Goal: Information Seeking & Learning: Check status

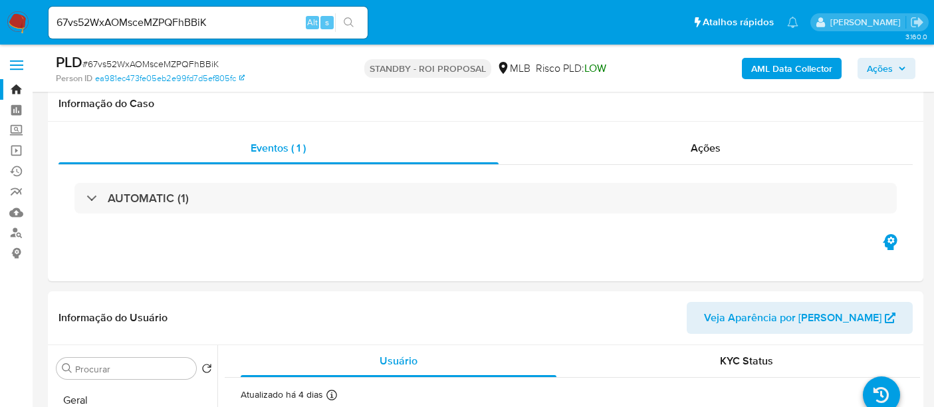
select select "10"
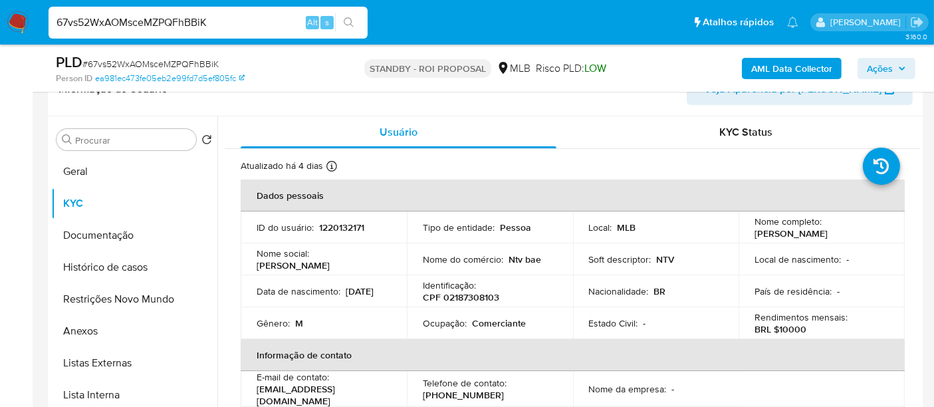
click at [0, 25] on nav "Pausado Ver notificaciones 67vs52WxAOMsceMZPQFhBBiK Alt s Atalhos rápidos Presi…" at bounding box center [467, 22] width 934 height 45
paste input "vcBHwtUImgeTsBfBZat58JaQ"
type input "vcBHwtUImgeTsBfBZat58JaQ"
click at [346, 20] on icon "search-icon" at bounding box center [349, 22] width 11 height 11
click at [212, 25] on input "vcBHwtUImgeTsBfBZat58JaQ" at bounding box center [208, 22] width 319 height 17
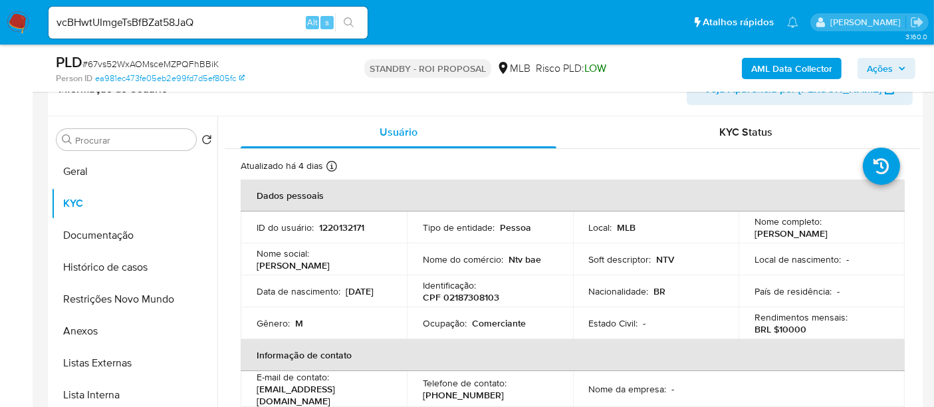
click at [350, 20] on icon "search-icon" at bounding box center [349, 22] width 11 height 11
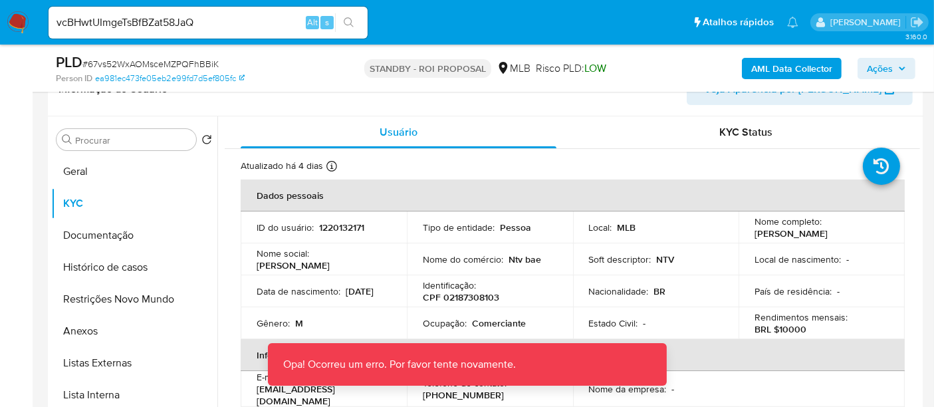
click at [23, 19] on img at bounding box center [18, 22] width 23 height 23
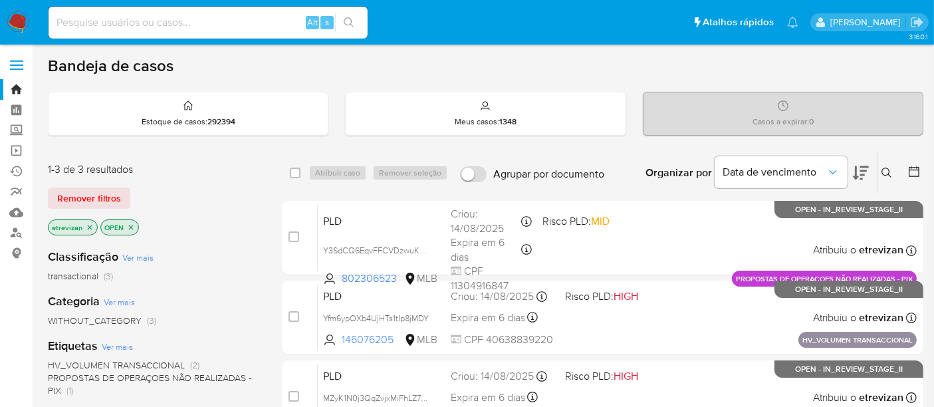
click at [87, 27] on input at bounding box center [208, 22] width 319 height 17
paste input "vcBHwtUImgeTsBfBZat58JaQ"
type input "vcBHwtUImgeTsBfBZat58JaQ"
click at [354, 23] on icon "search-icon" at bounding box center [349, 22] width 11 height 11
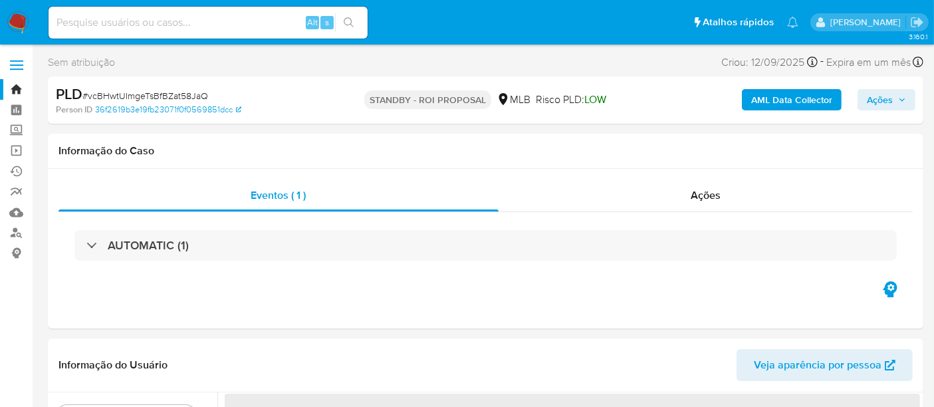
select select "10"
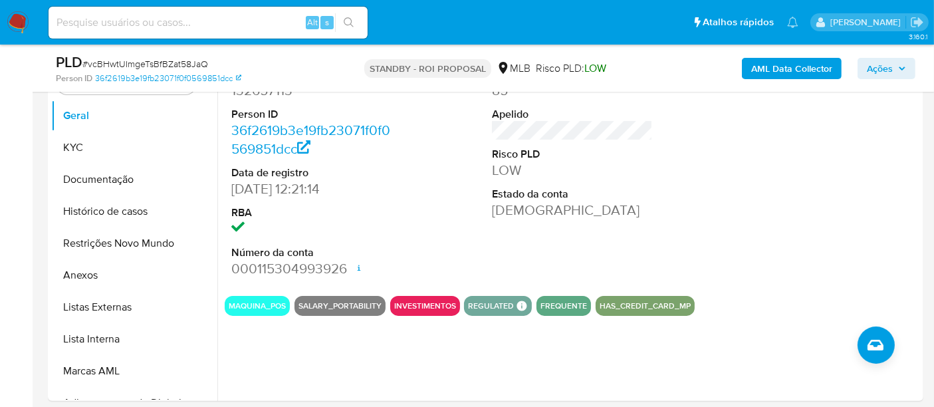
scroll to position [295, 0]
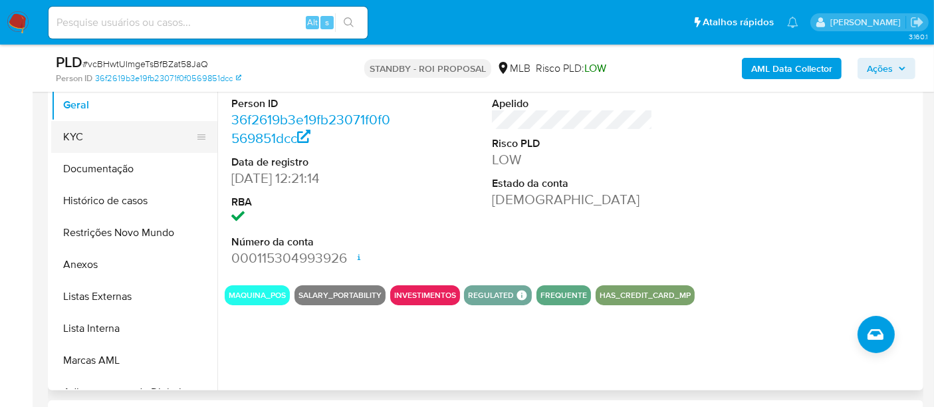
click at [96, 141] on button "KYC" at bounding box center [129, 137] width 156 height 32
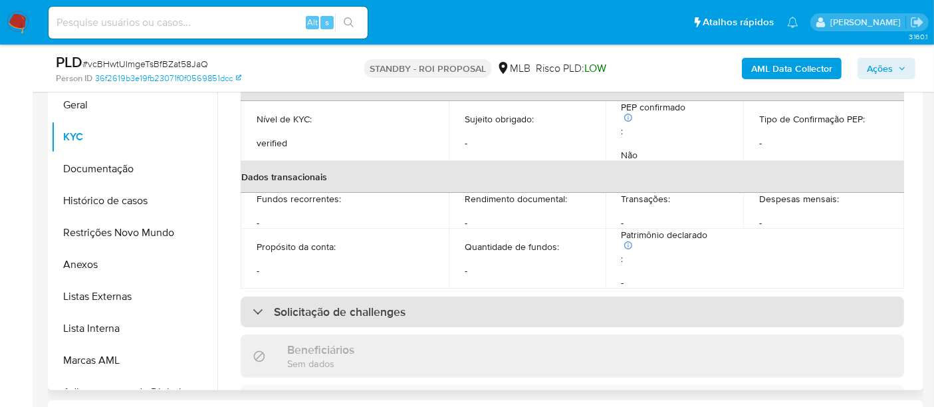
scroll to position [74, 0]
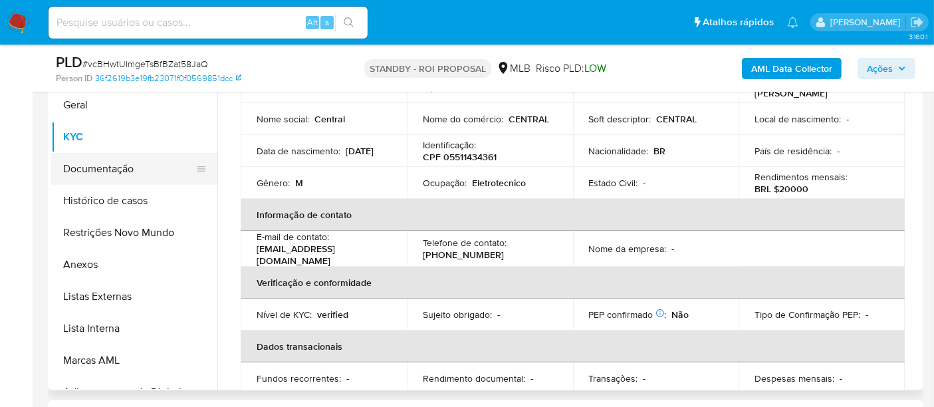
click at [100, 166] on button "Documentação" at bounding box center [129, 169] width 156 height 32
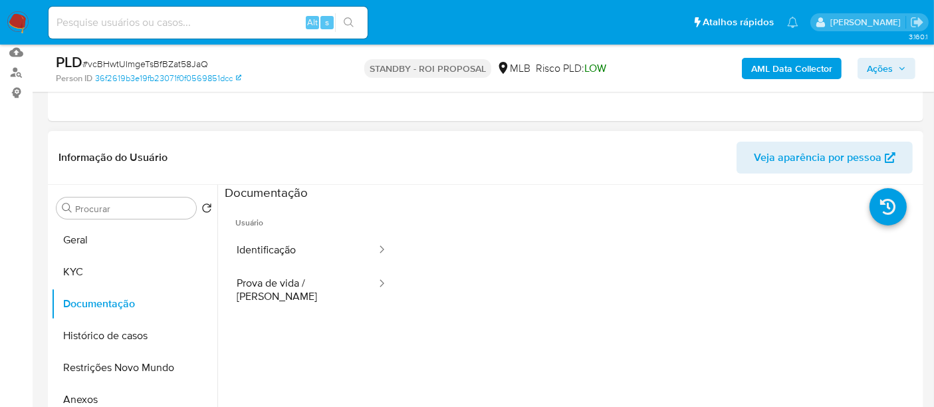
scroll to position [148, 0]
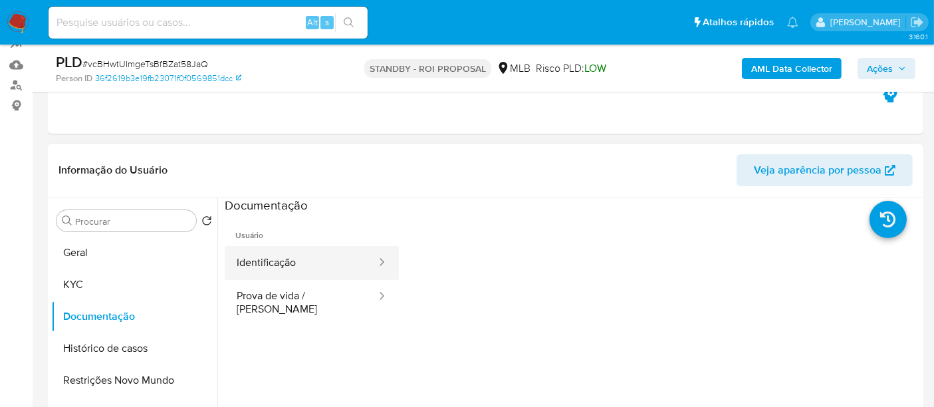
click at [294, 256] on button "Identificação" at bounding box center [301, 263] width 153 height 34
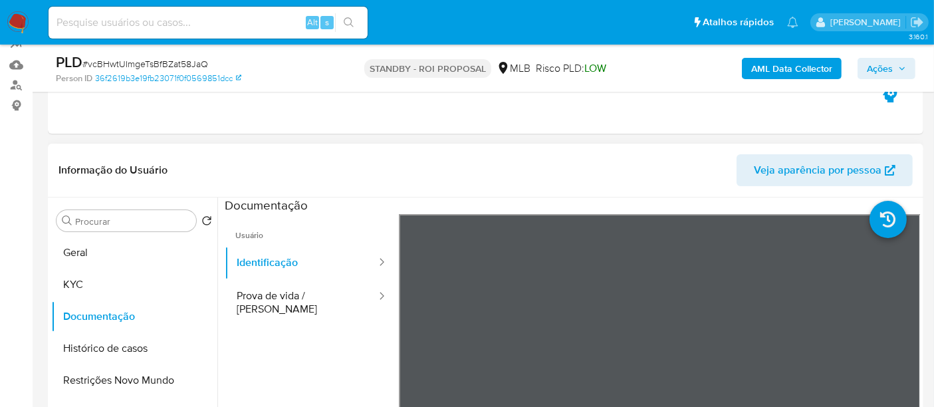
drag, startPoint x: 269, startPoint y: 295, endPoint x: 389, endPoint y: 277, distance: 121.0
click at [271, 294] on button "Prova de vida / [PERSON_NAME]" at bounding box center [301, 302] width 153 height 45
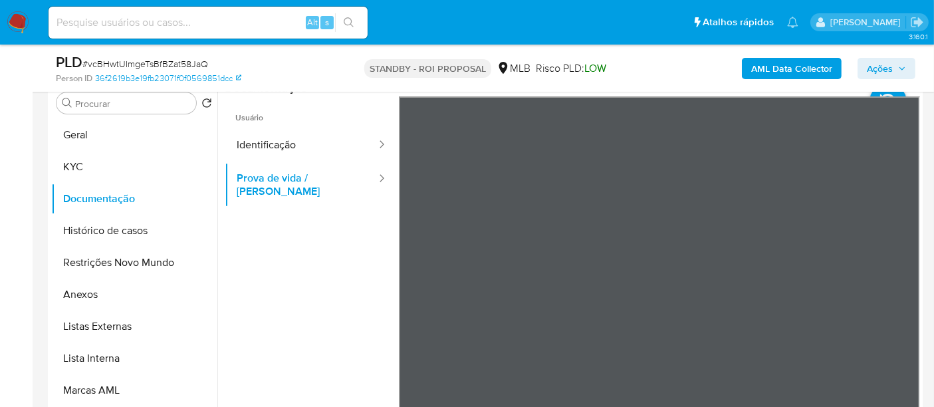
scroll to position [280, 0]
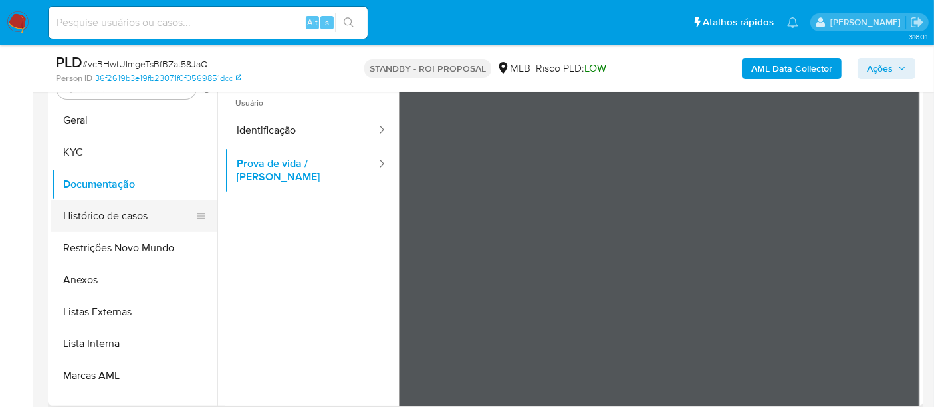
click at [102, 214] on button "Histórico de casos" at bounding box center [129, 216] width 156 height 32
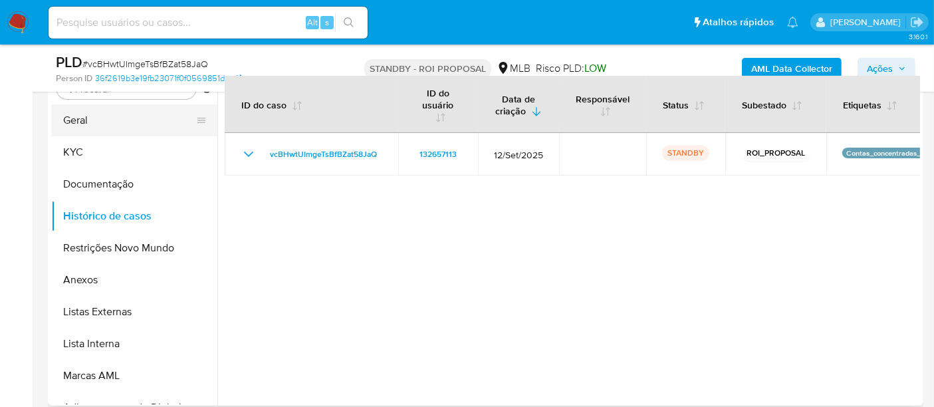
click at [101, 127] on button "Geral" at bounding box center [129, 120] width 156 height 32
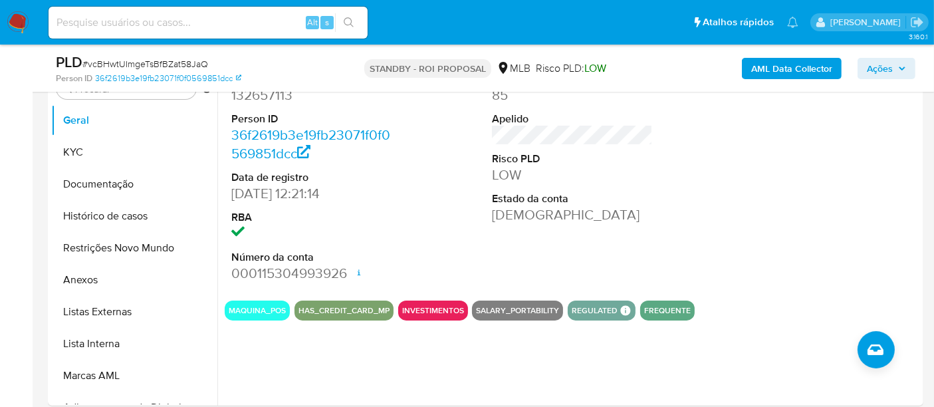
click at [212, 25] on input at bounding box center [208, 22] width 319 height 17
paste input "WYy3btYp16fHsX2ugZr3KZ4P"
type input "WYy3btYp16fHsX2ugZr3KZ4P"
click at [354, 17] on button "search-icon" at bounding box center [348, 22] width 27 height 19
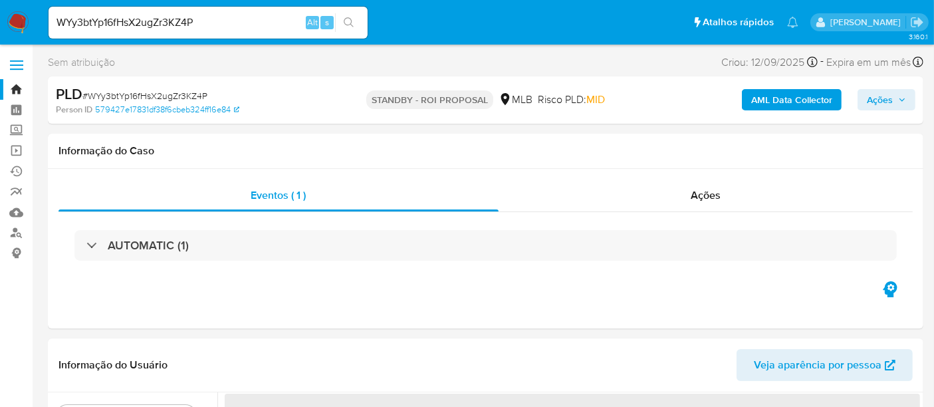
select select "10"
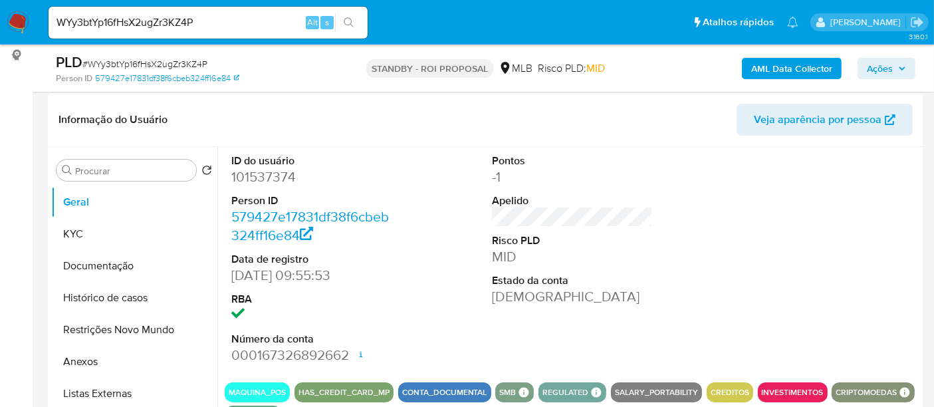
scroll to position [221, 0]
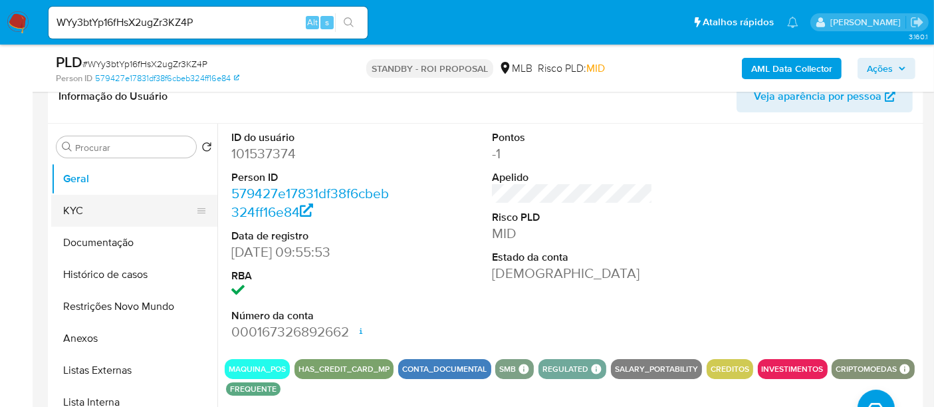
click at [72, 203] on button "KYC" at bounding box center [129, 211] width 156 height 32
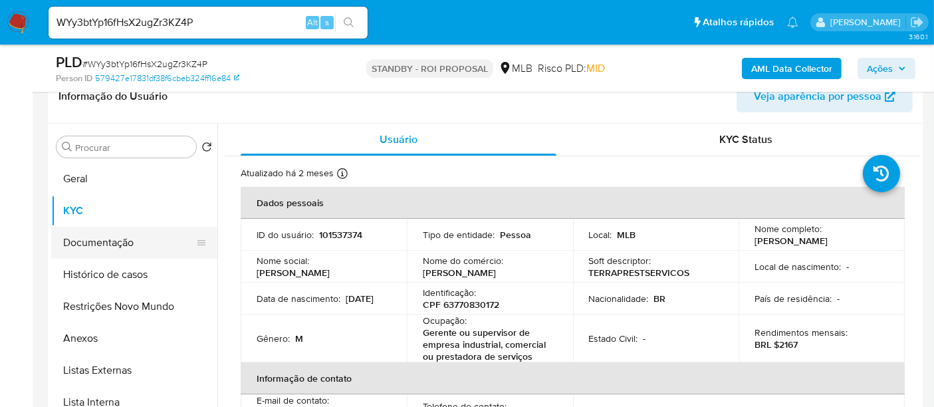
drag, startPoint x: 138, startPoint y: 247, endPoint x: 196, endPoint y: 239, distance: 59.0
click at [138, 246] on button "Documentação" at bounding box center [129, 243] width 156 height 32
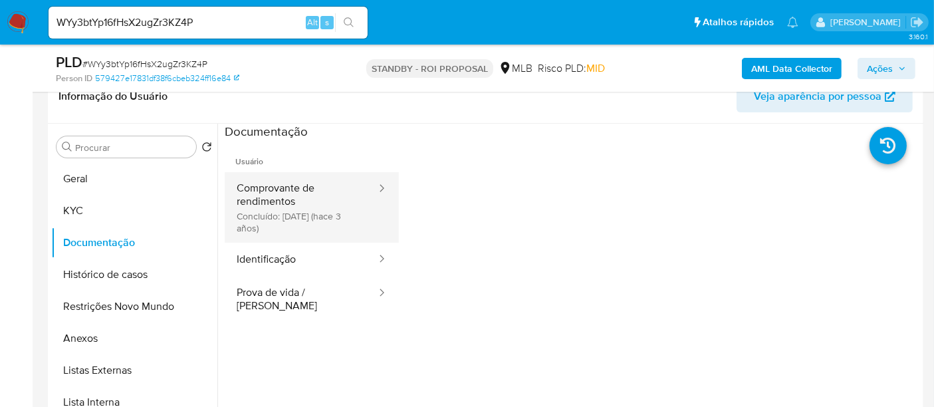
click at [285, 193] on button "Comprovante de rendimentos Concluído: [DATE] (hace 3 años)" at bounding box center [301, 207] width 153 height 70
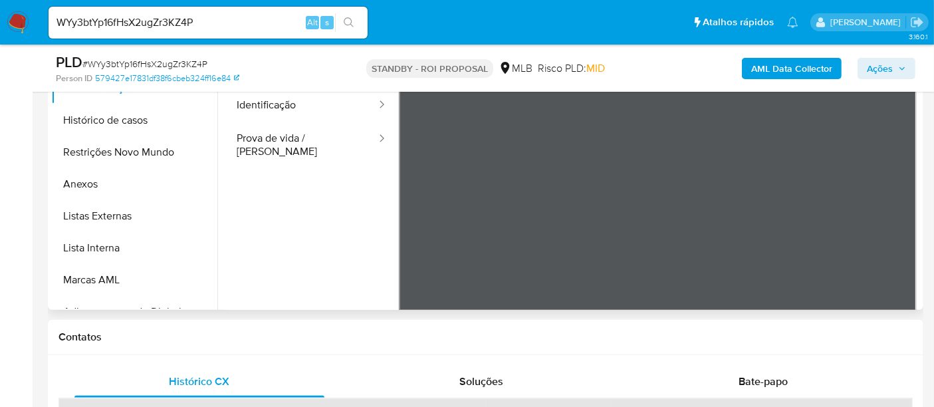
scroll to position [237, 0]
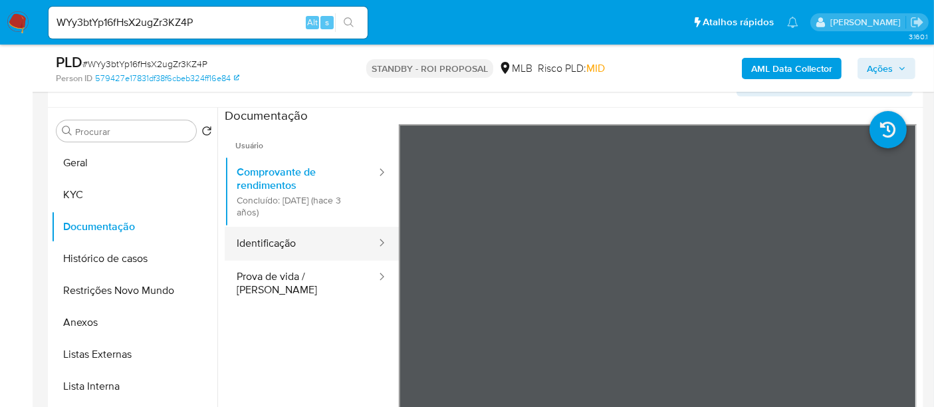
click at [275, 249] on button "Identificação" at bounding box center [301, 244] width 153 height 34
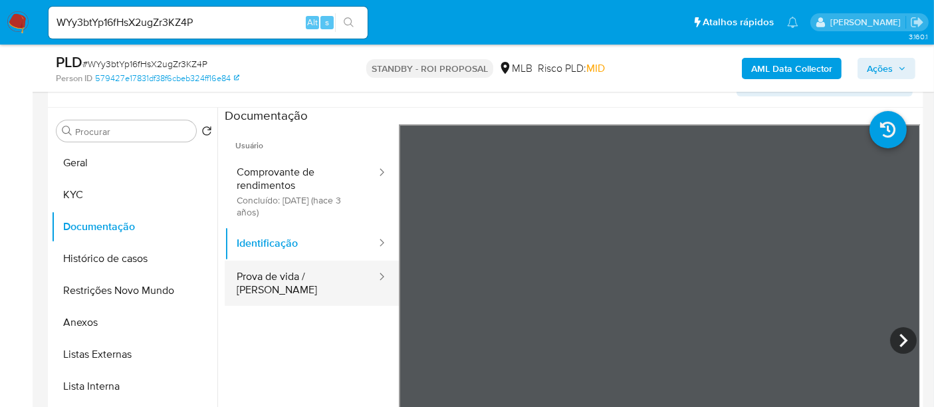
click at [294, 283] on button "Prova de vida / [PERSON_NAME]" at bounding box center [301, 283] width 153 height 45
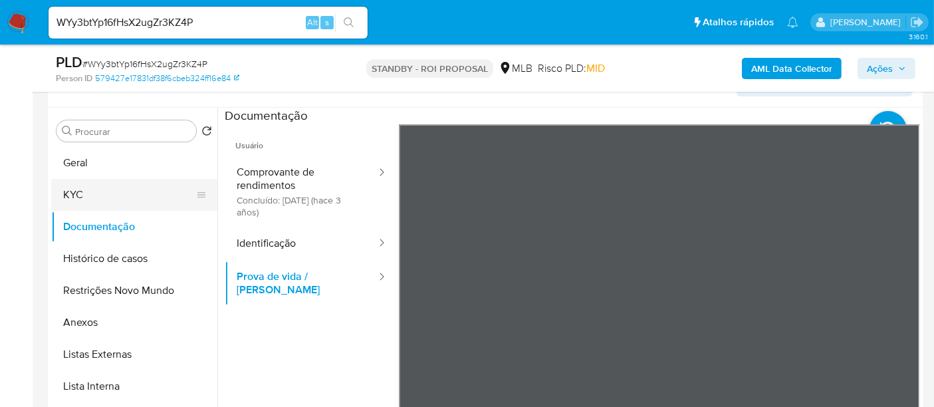
click at [93, 194] on button "KYC" at bounding box center [129, 195] width 156 height 32
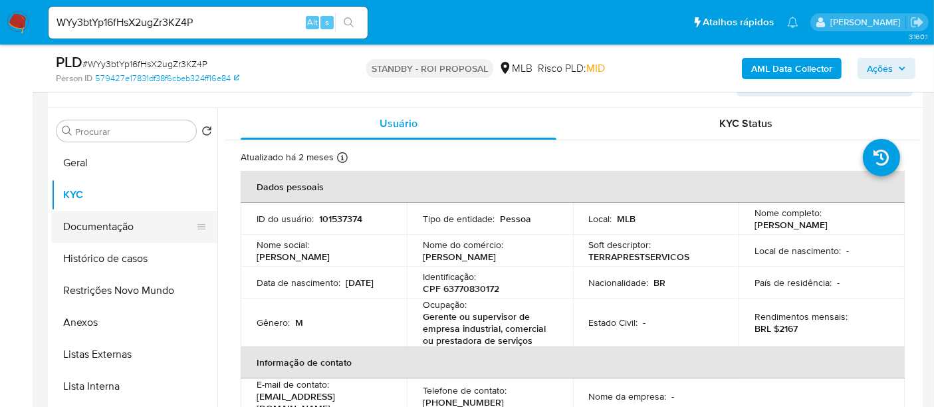
click at [102, 224] on button "Documentação" at bounding box center [129, 227] width 156 height 32
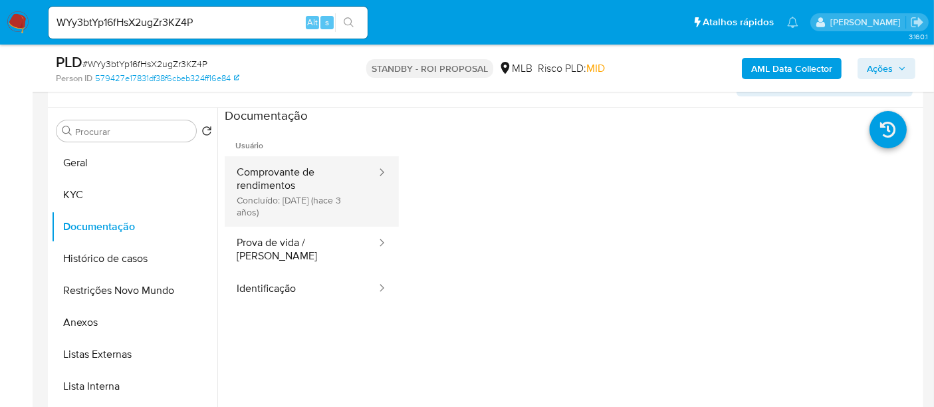
click at [324, 185] on button "Comprovante de rendimentos Concluído: [DATE] (hace 3 años)" at bounding box center [301, 191] width 153 height 70
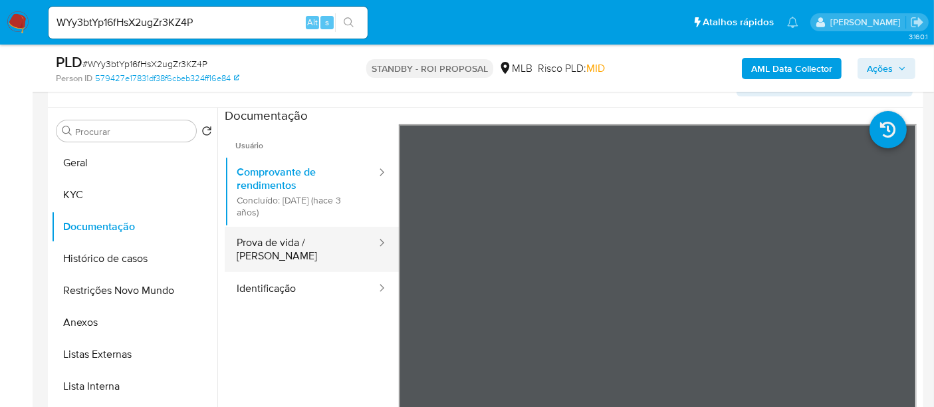
click at [289, 241] on button "Prova de vida / [PERSON_NAME]" at bounding box center [301, 249] width 153 height 45
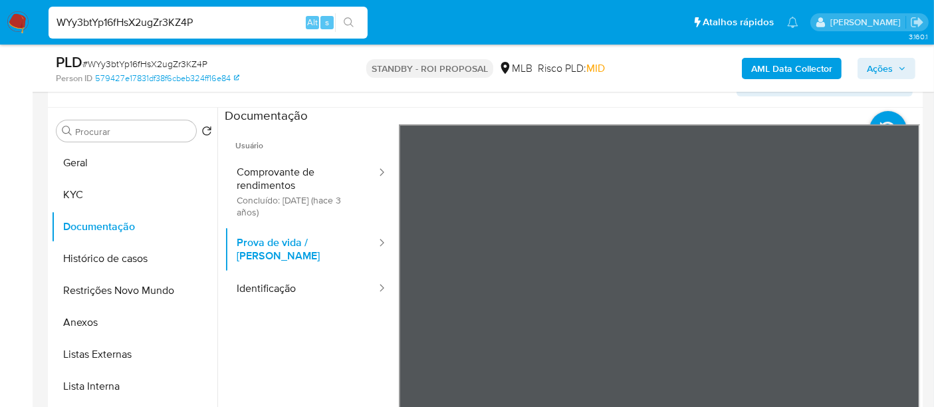
drag, startPoint x: 224, startPoint y: 18, endPoint x: 0, endPoint y: 15, distance: 224.1
click at [0, 15] on nav "Pausado Ver notificaciones WYy3btYp16fHsX2ugZr3KZ4P Alt s Atalhos rápidos Presi…" at bounding box center [467, 22] width 934 height 45
paste input "3RpoFeXH8C6ybaOqfYwChm3J"
type input "3RpoFeXH8C6ybaOqfYwChm3J"
click at [349, 17] on icon "search-icon" at bounding box center [349, 22] width 11 height 11
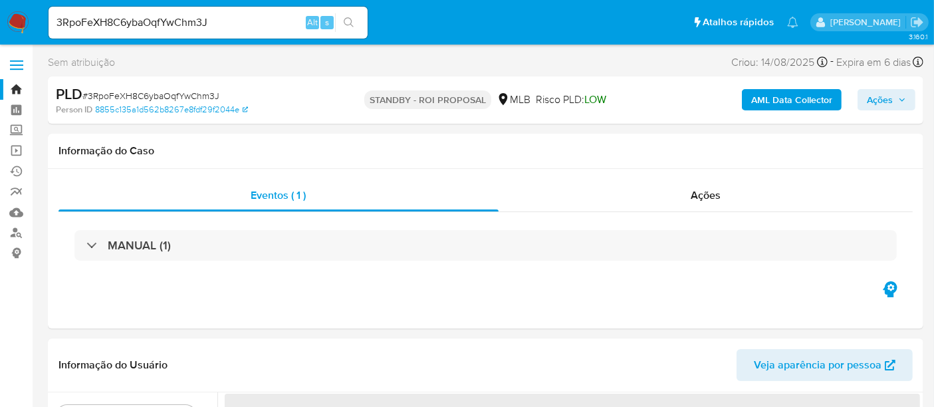
select select "10"
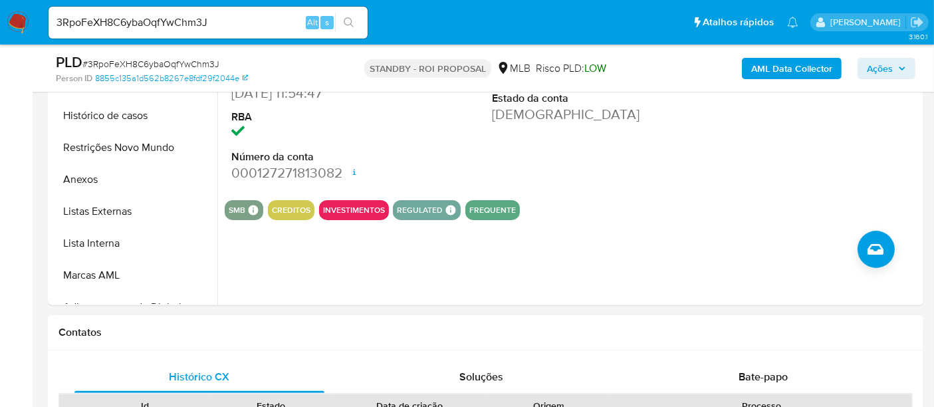
scroll to position [590, 0]
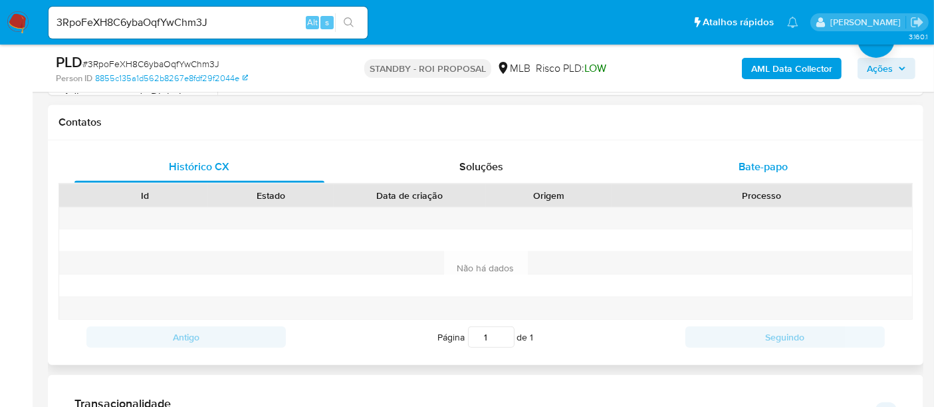
click at [777, 164] on span "Bate-papo" at bounding box center [763, 166] width 49 height 15
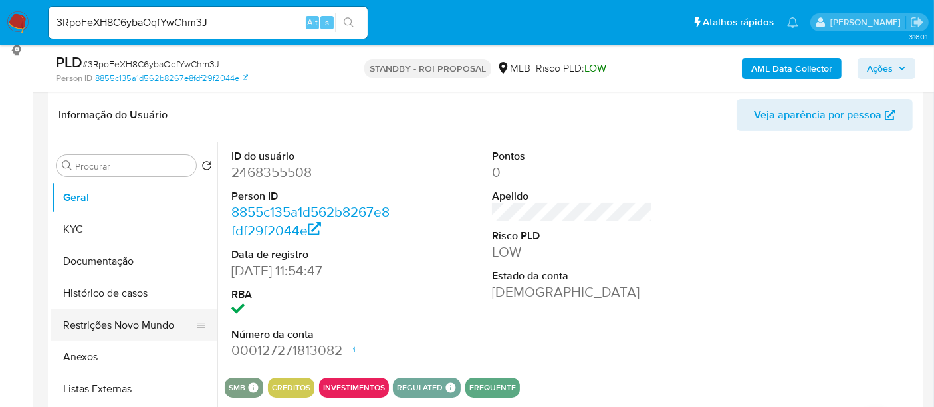
scroll to position [221, 0]
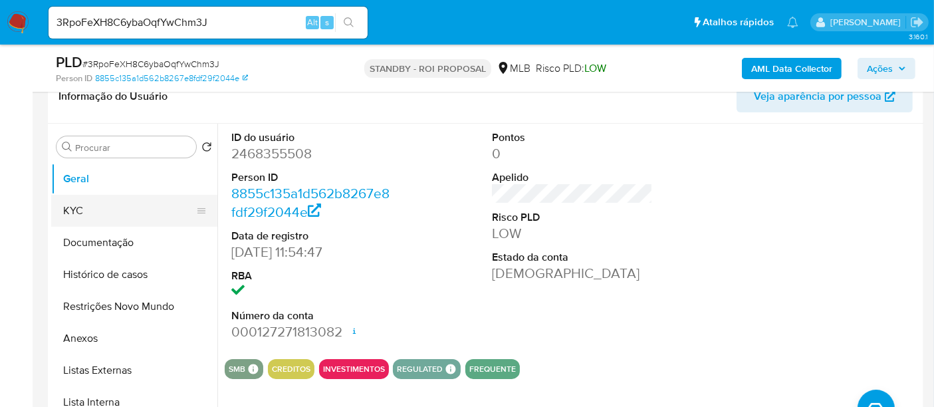
click at [89, 209] on button "KYC" at bounding box center [129, 211] width 156 height 32
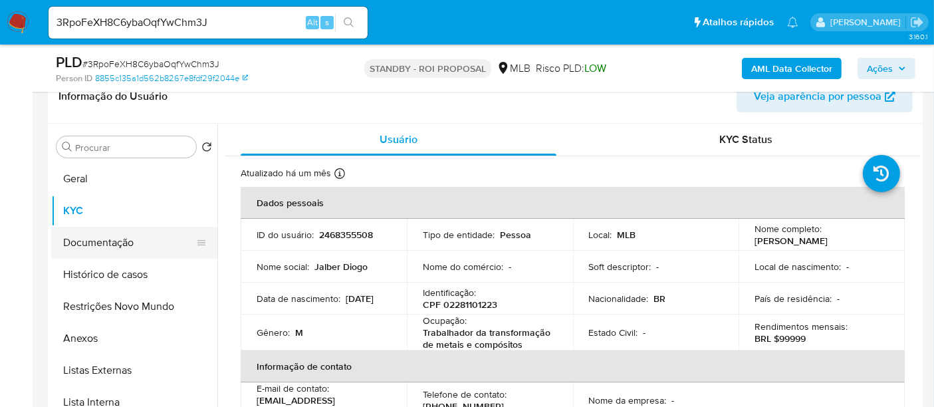
click at [110, 242] on button "Documentação" at bounding box center [129, 243] width 156 height 32
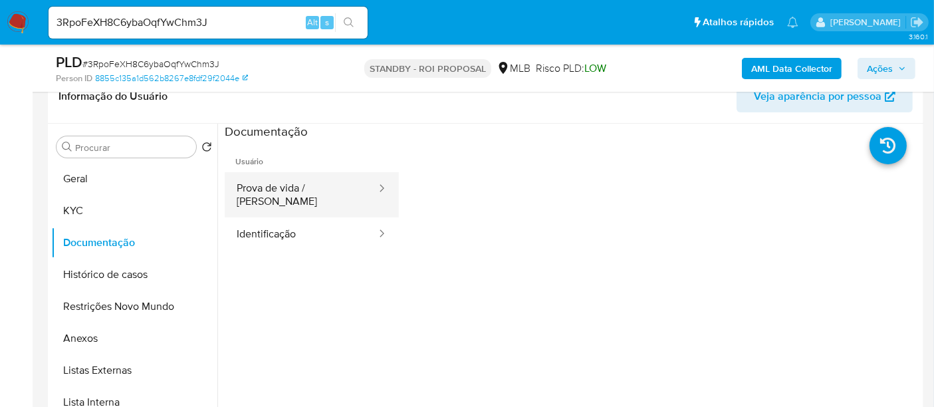
click at [313, 188] on button "Prova de vida / [PERSON_NAME]" at bounding box center [301, 194] width 153 height 45
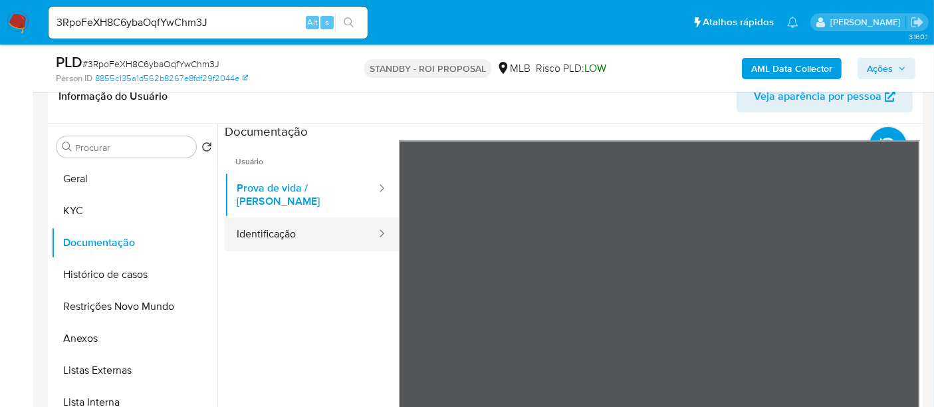
drag, startPoint x: 262, startPoint y: 225, endPoint x: 326, endPoint y: 225, distance: 64.5
click at [271, 224] on button "Identificação" at bounding box center [301, 234] width 153 height 34
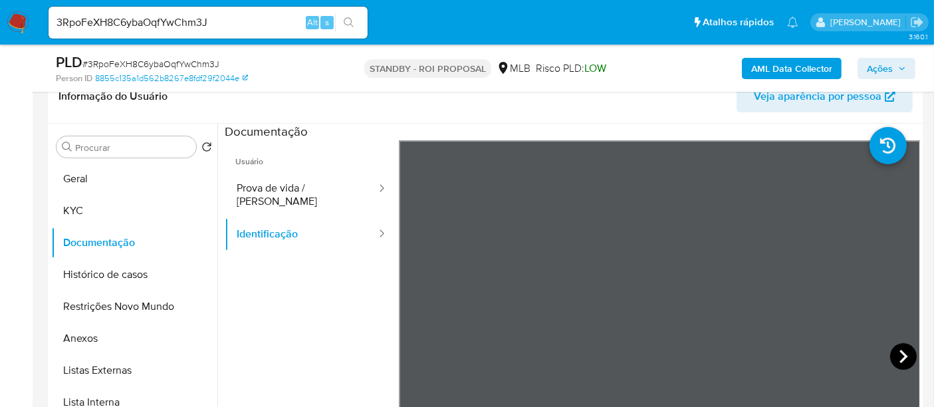
click at [892, 350] on icon at bounding box center [903, 356] width 27 height 27
click at [0, 37] on nav "Pausado Ver notificaciones 3RpoFeXH8C6ybaOqfYwChm3J Alt s Atalhos rápidos Presi…" at bounding box center [467, 22] width 934 height 45
paste input "arANQ4E10WO2mH9jPdTxNv3u"
type input "arANQ4E10WO2mH9jPdTxNv3u"
click at [354, 21] on icon "search-icon" at bounding box center [349, 22] width 11 height 11
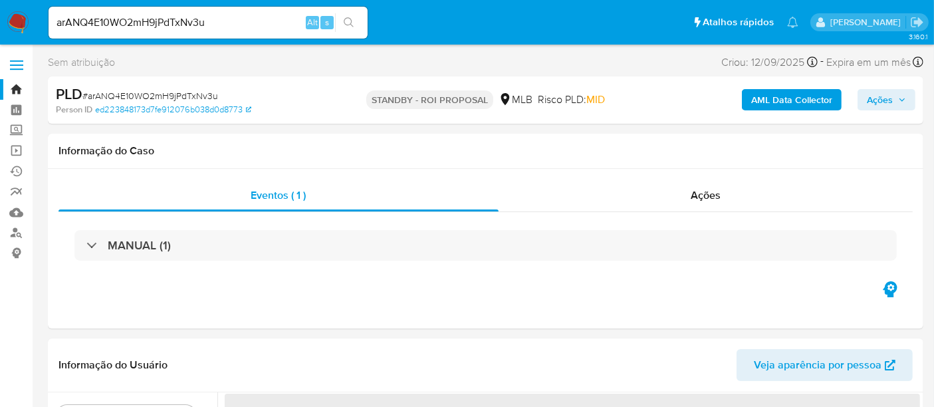
select select "10"
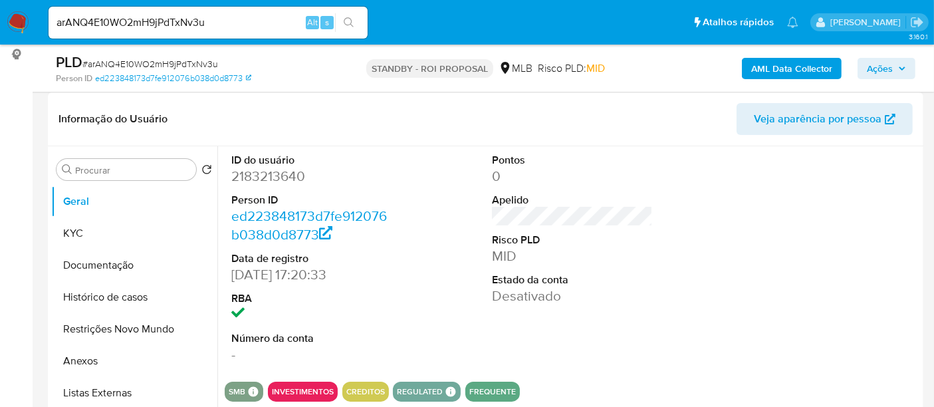
scroll to position [221, 0]
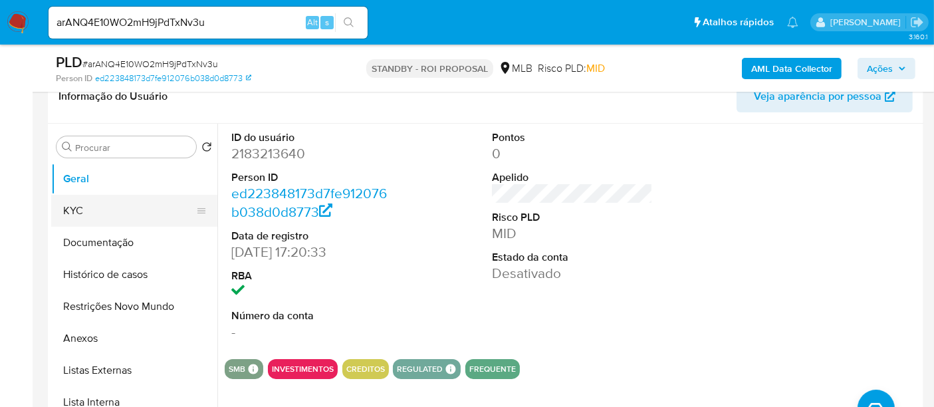
click at [110, 211] on button "KYC" at bounding box center [129, 211] width 156 height 32
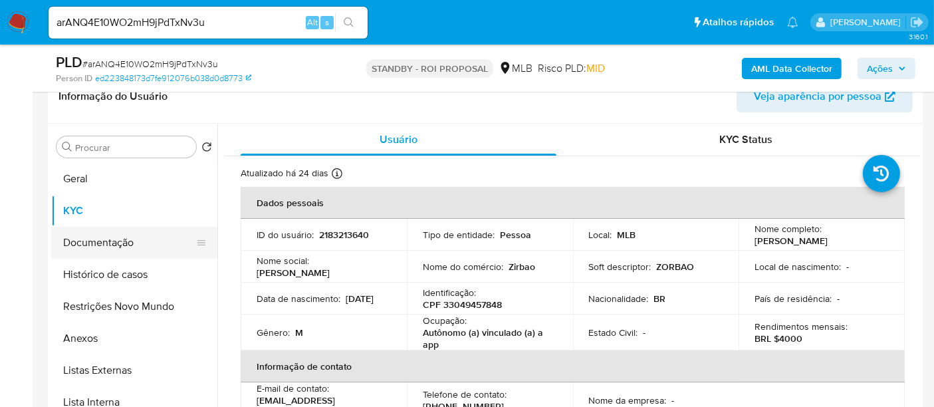
drag, startPoint x: 121, startPoint y: 248, endPoint x: 122, endPoint y: 239, distance: 9.4
click at [120, 245] on button "Documentação" at bounding box center [129, 243] width 156 height 32
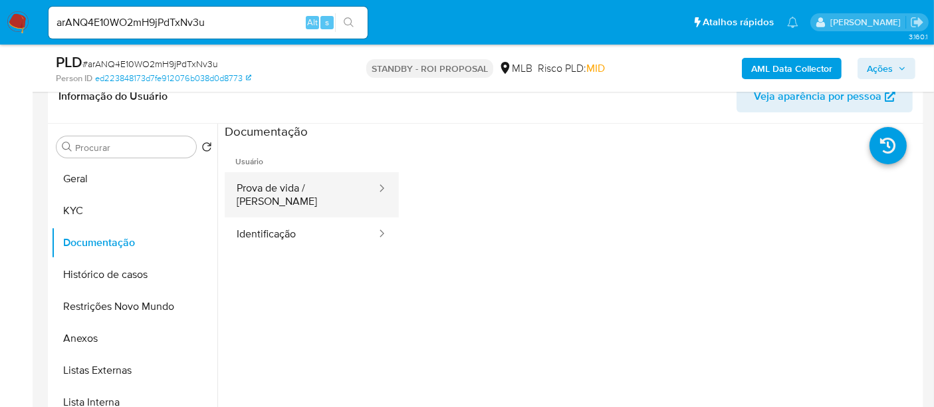
click at [322, 194] on button "Prova de vida / [PERSON_NAME]" at bounding box center [301, 194] width 153 height 45
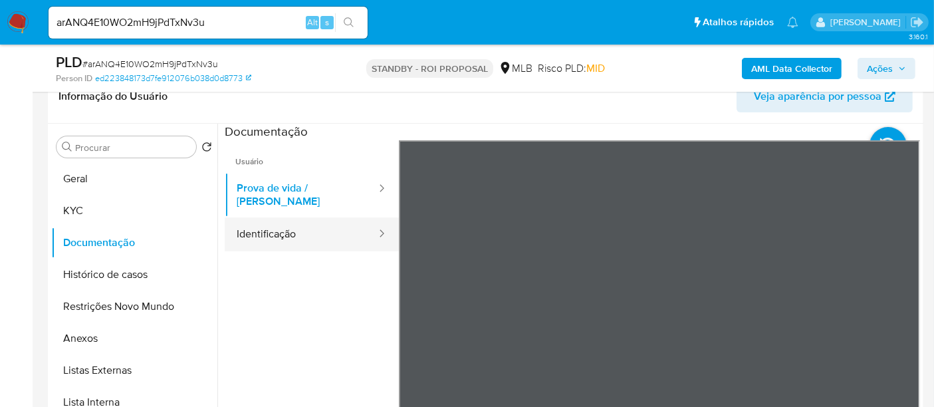
click at [266, 217] on button "Identificação" at bounding box center [301, 234] width 153 height 34
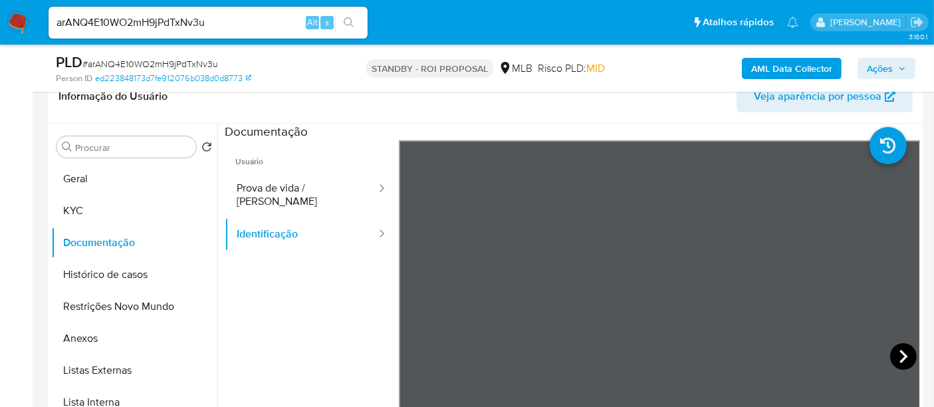
click at [902, 352] on icon at bounding box center [903, 356] width 27 height 27
click at [84, 205] on button "KYC" at bounding box center [129, 211] width 156 height 32
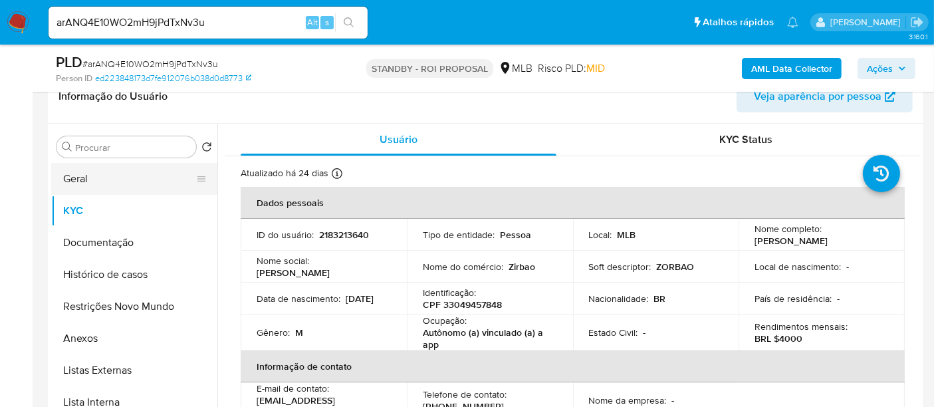
click at [91, 177] on button "Geral" at bounding box center [129, 179] width 156 height 32
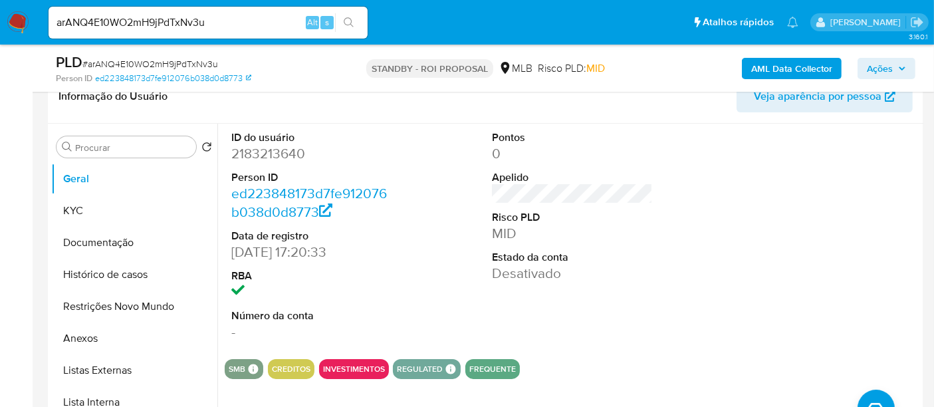
drag, startPoint x: 406, startPoint y: 199, endPoint x: 762, endPoint y: 238, distance: 358.5
click at [799, 217] on div at bounding box center [834, 236] width 174 height 225
drag, startPoint x: 104, startPoint y: 244, endPoint x: 118, endPoint y: 244, distance: 14.6
click at [104, 244] on button "Documentação" at bounding box center [129, 243] width 156 height 32
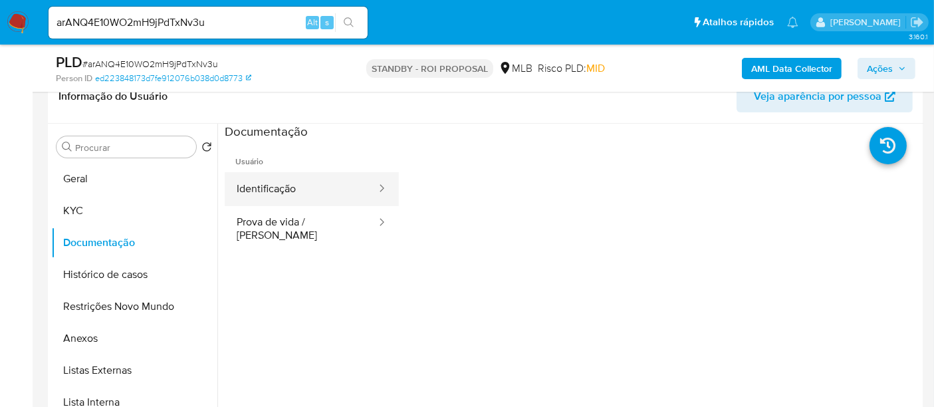
click at [298, 197] on button "Identificação" at bounding box center [301, 189] width 153 height 34
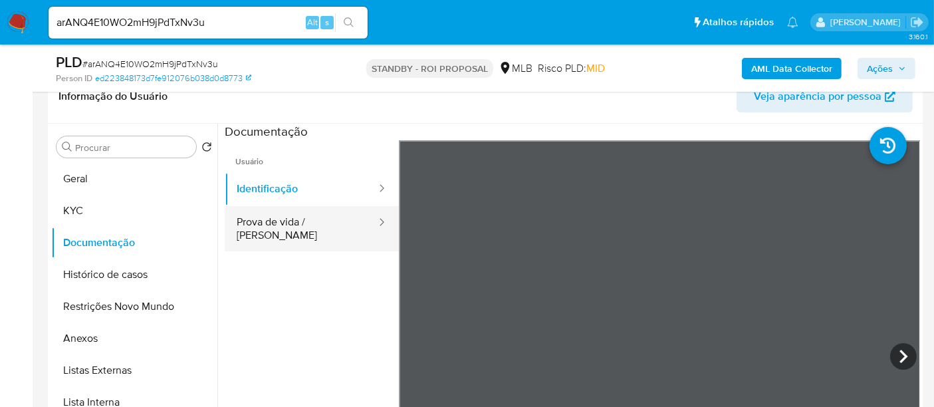
drag, startPoint x: 255, startPoint y: 221, endPoint x: 271, endPoint y: 225, distance: 16.4
click at [259, 222] on button "Prova de vida / [PERSON_NAME]" at bounding box center [301, 228] width 153 height 45
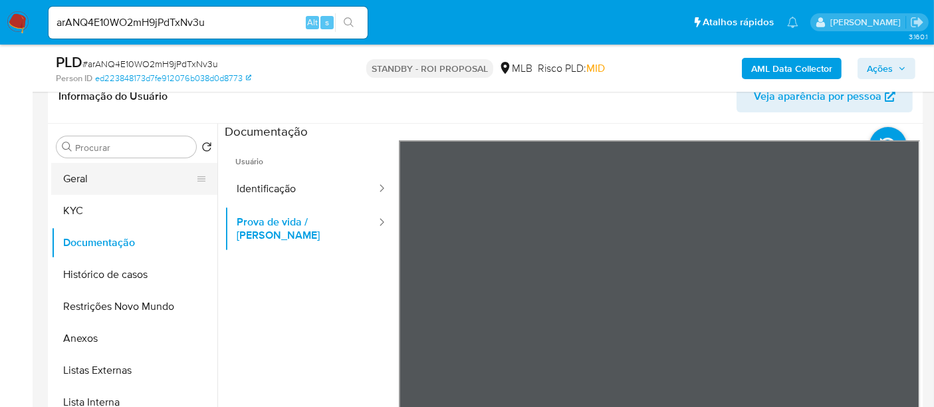
click at [90, 179] on button "Geral" at bounding box center [129, 179] width 156 height 32
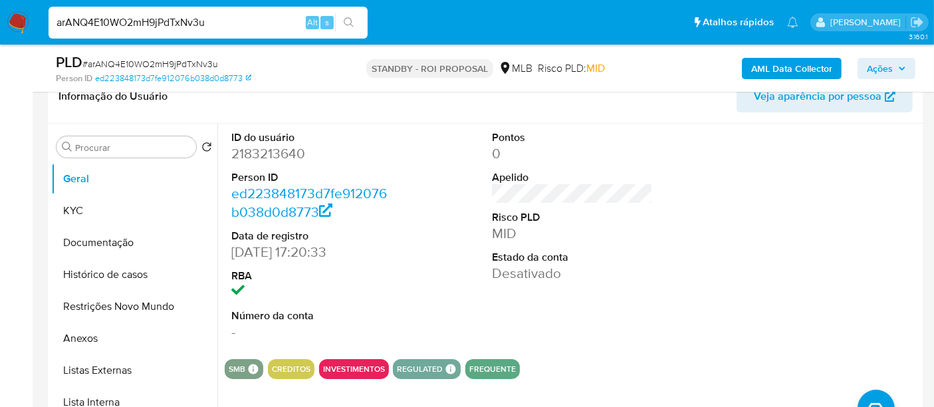
drag, startPoint x: 106, startPoint y: 29, endPoint x: 0, endPoint y: 65, distance: 112.3
paste input "eqdxPePlfmSHmkfjCiVOR5FU"
type input "eqdxPePlfmSHmkfjCiVOR5FU"
click at [349, 16] on button "search-icon" at bounding box center [348, 22] width 27 height 19
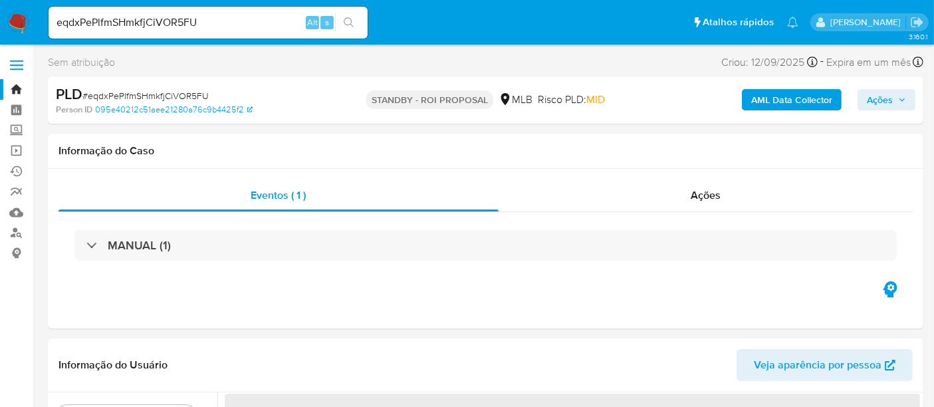
select select "10"
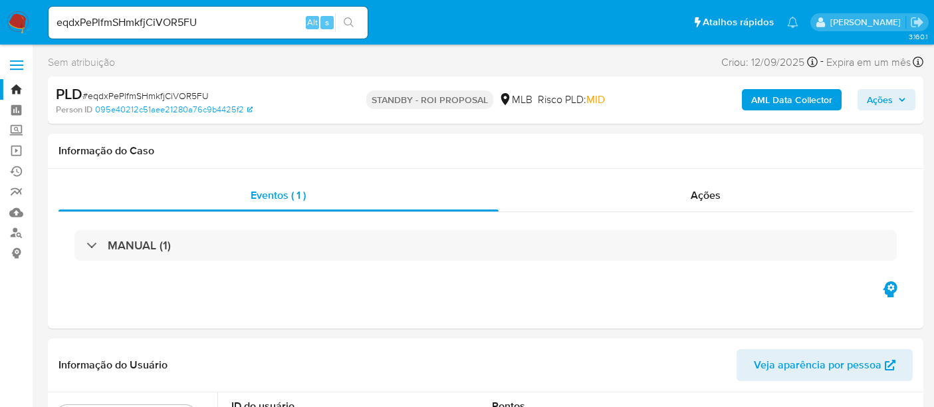
select select "10"
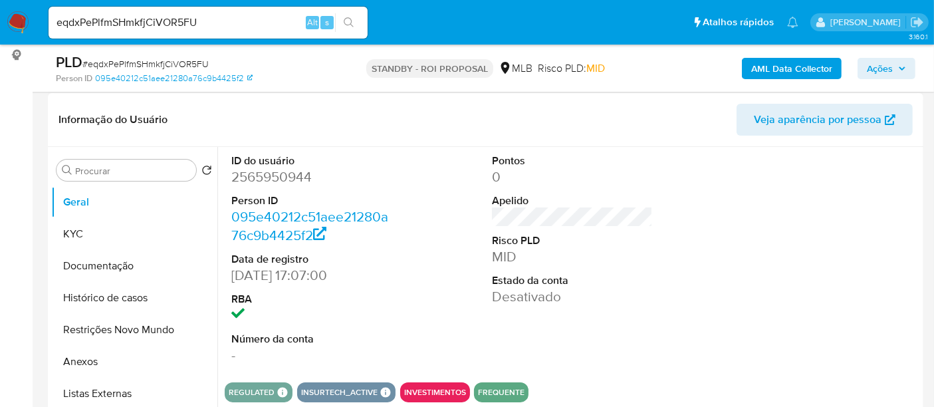
scroll to position [221, 0]
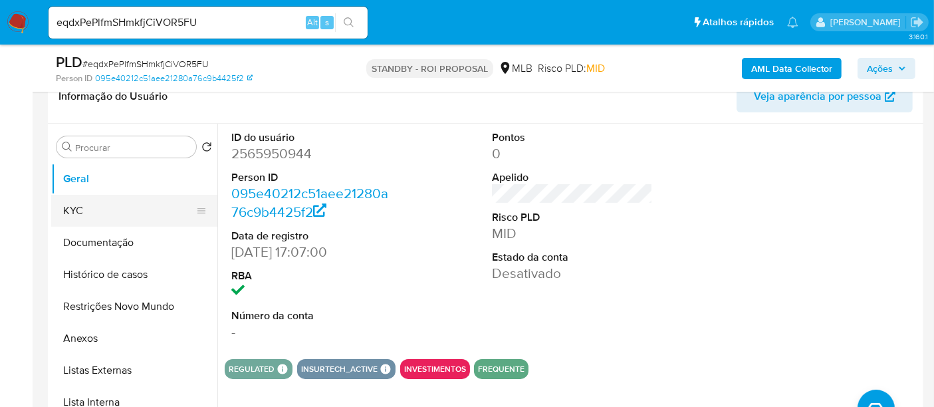
click at [93, 207] on button "KYC" at bounding box center [129, 211] width 156 height 32
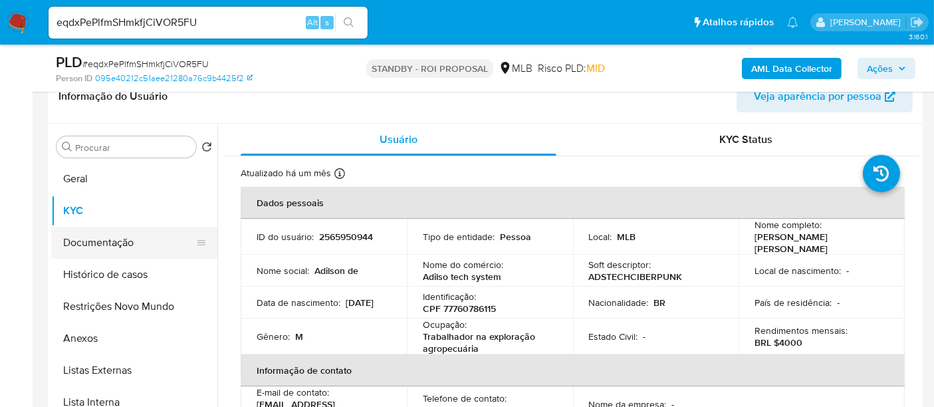
drag, startPoint x: 121, startPoint y: 240, endPoint x: 133, endPoint y: 238, distance: 12.1
click at [121, 239] on button "Documentação" at bounding box center [129, 243] width 156 height 32
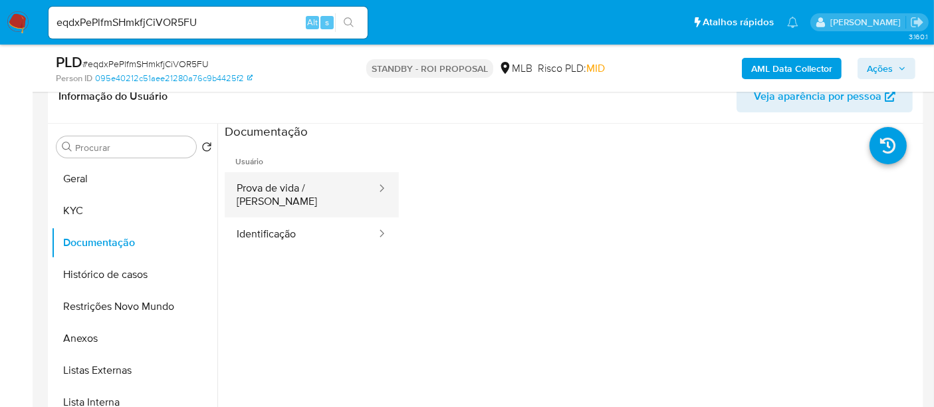
click at [309, 189] on button "Prova de vida / Selfie" at bounding box center [301, 194] width 153 height 45
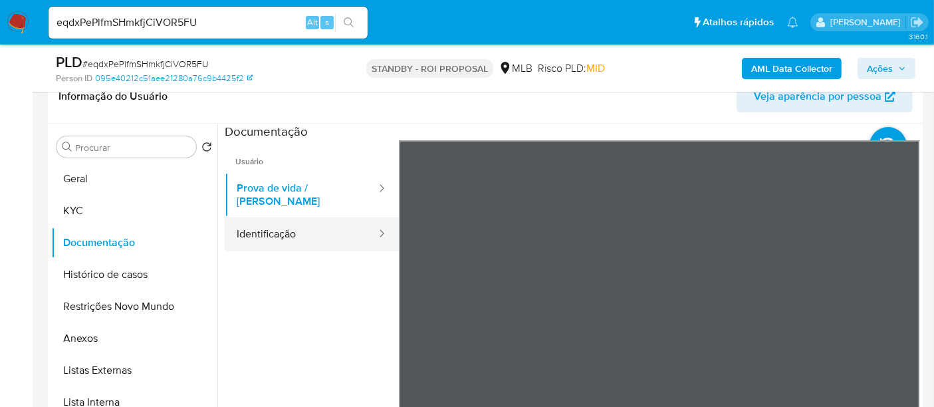
click at [275, 223] on button "Identificação" at bounding box center [301, 234] width 153 height 34
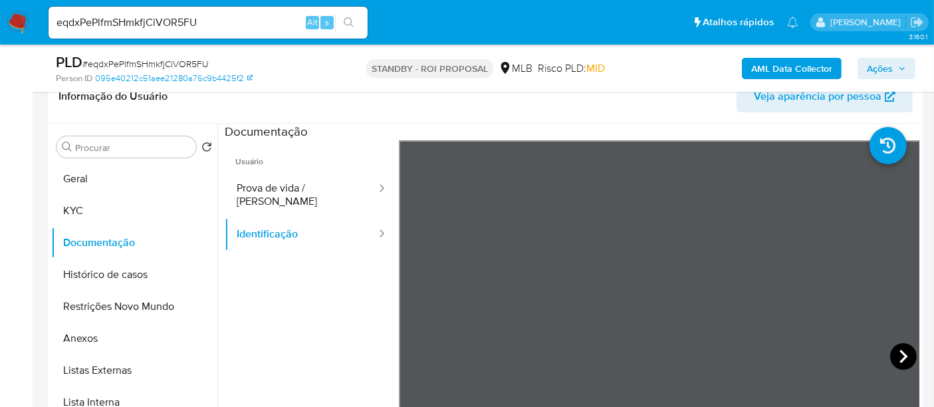
click at [901, 352] on icon at bounding box center [903, 356] width 27 height 27
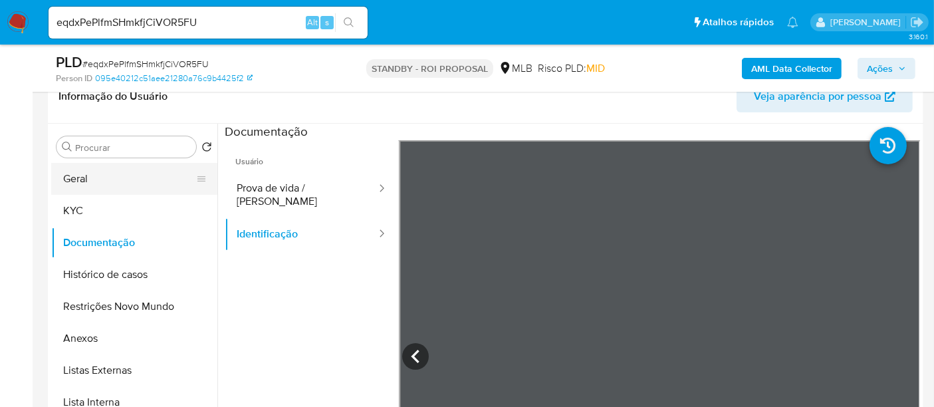
click at [79, 174] on button "Geral" at bounding box center [129, 179] width 156 height 32
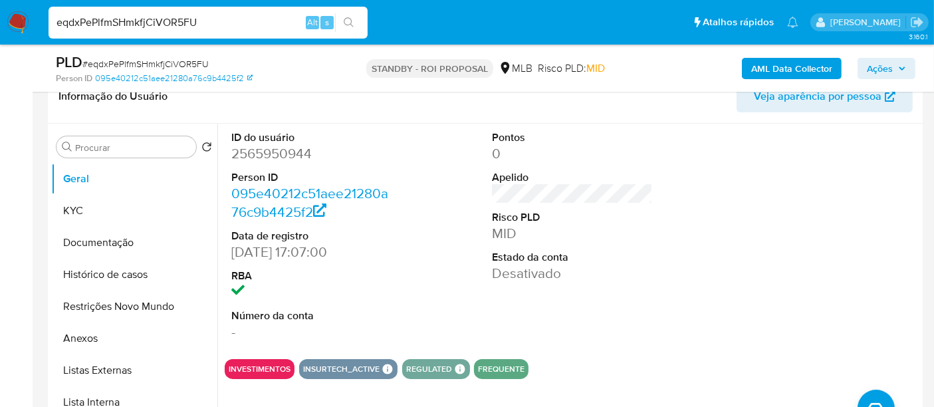
drag, startPoint x: 220, startPoint y: 21, endPoint x: 0, endPoint y: 61, distance: 223.7
paste input "uWubsVRZ4zbrAKow0cyZN9dj"
type input "uWubsVRZ4zbrAKow0cyZN9dj"
click at [344, 23] on icon "search-icon" at bounding box center [349, 22] width 10 height 10
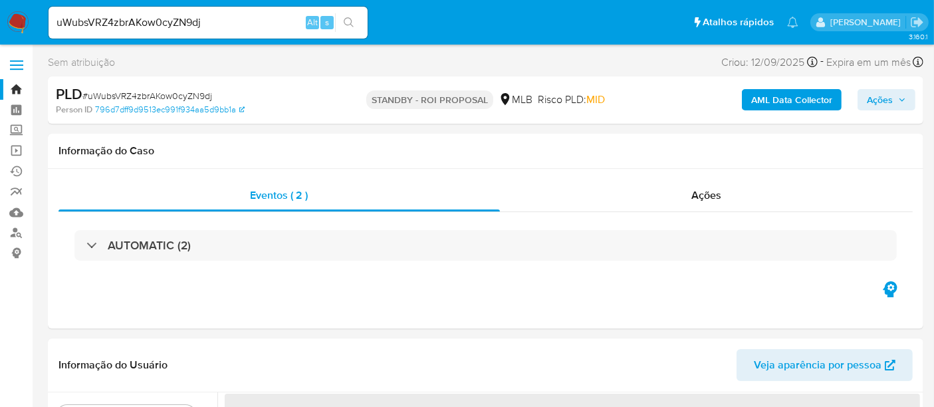
select select "10"
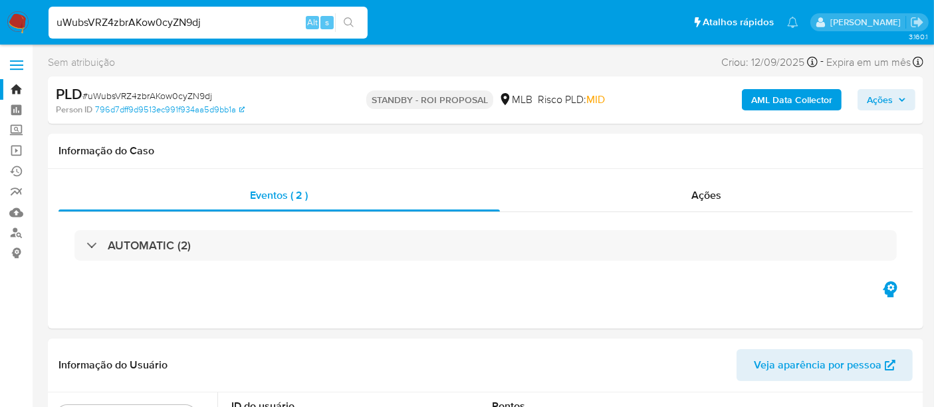
drag, startPoint x: 220, startPoint y: 22, endPoint x: 0, endPoint y: 9, distance: 220.4
click at [0, 9] on nav "Pausado Ver notificaciones uWubsVRZ4zbrAKow0cyZN9dj Alt s Atalhos rápidos Presi…" at bounding box center [467, 22] width 934 height 45
click at [353, 20] on icon "search-icon" at bounding box center [349, 22] width 11 height 11
click at [351, 21] on icon "search-icon" at bounding box center [349, 22] width 10 height 10
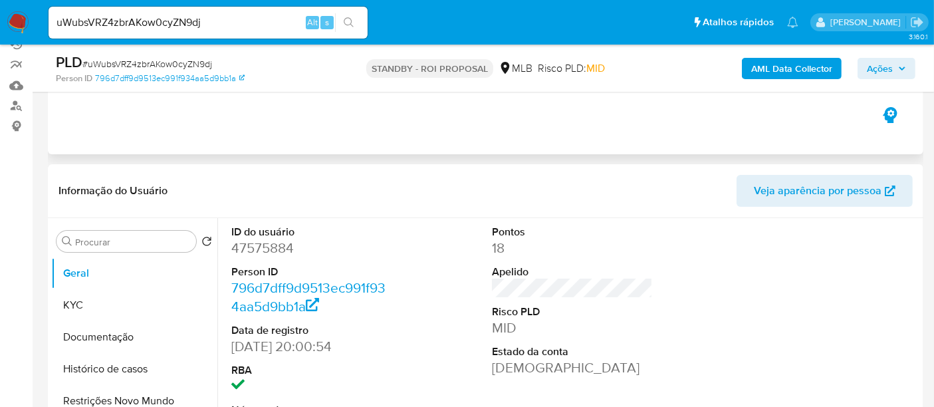
scroll to position [148, 0]
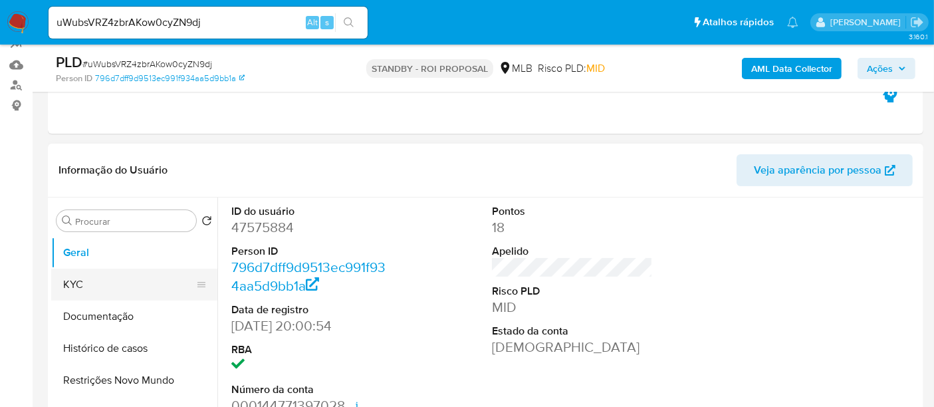
click at [95, 282] on button "KYC" at bounding box center [129, 285] width 156 height 32
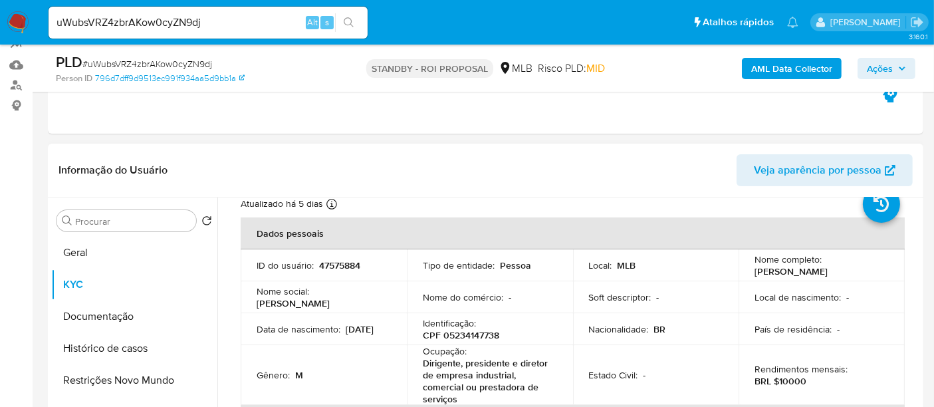
scroll to position [74, 0]
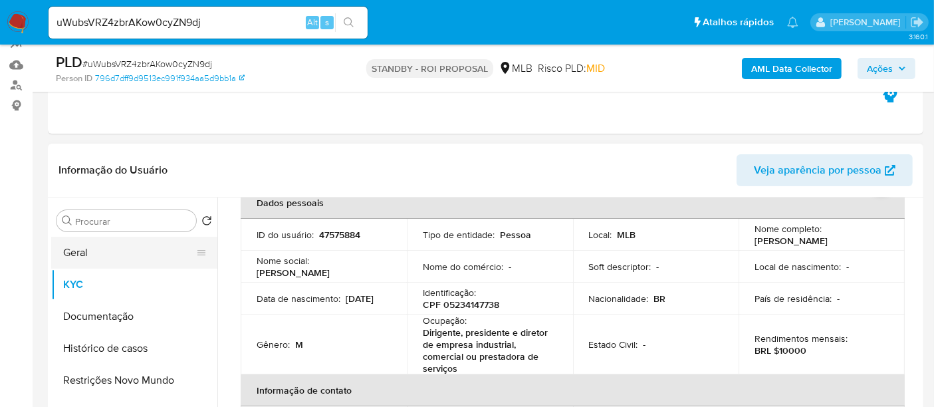
click at [73, 257] on button "Geral" at bounding box center [129, 253] width 156 height 32
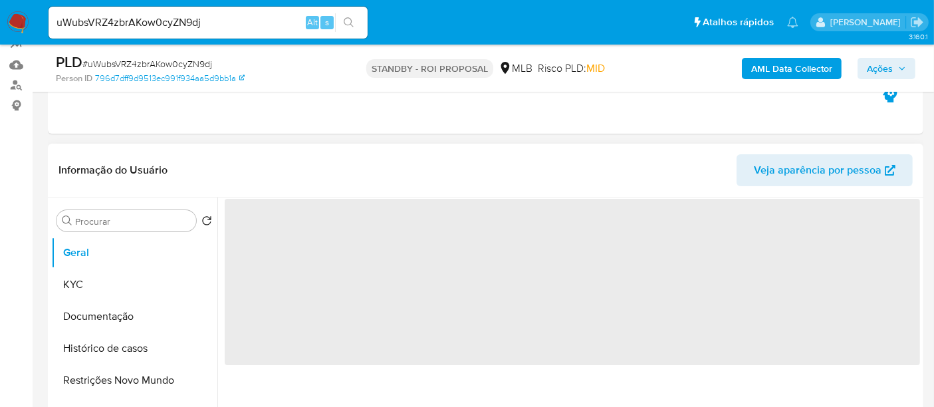
scroll to position [0, 0]
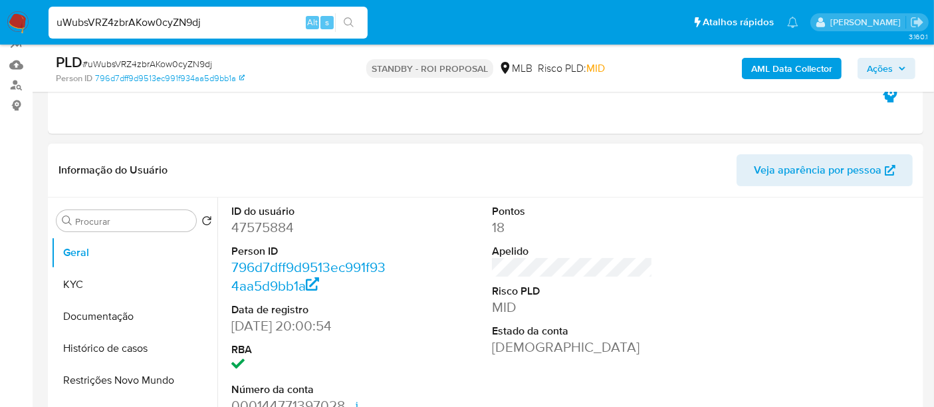
click at [0, 27] on nav "Pausado Ver notificaciones uWubsVRZ4zbrAKow0cyZN9dj Alt s Atalhos rápidos Presi…" at bounding box center [467, 22] width 934 height 45
paste input "4dMBVQqeCjv4RDCIDK2f4Yr7"
type input "4dMBVQqeCjv4RDCIDK2f4Yr7"
click at [355, 19] on button "search-icon" at bounding box center [348, 22] width 27 height 19
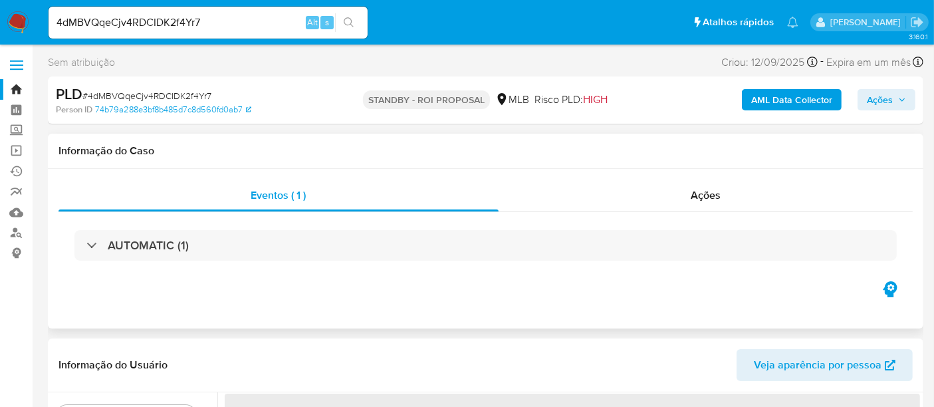
select select "10"
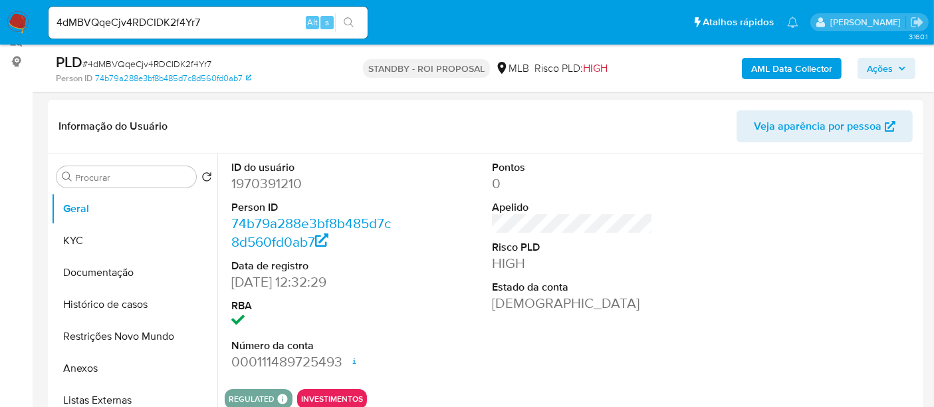
scroll to position [221, 0]
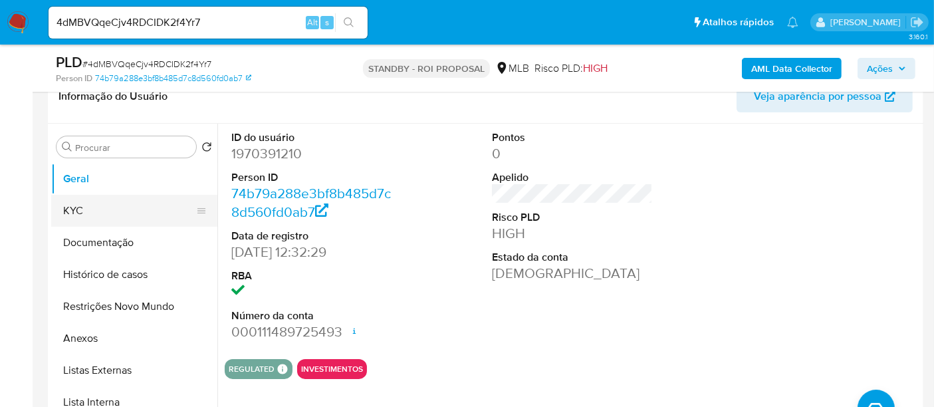
drag, startPoint x: 70, startPoint y: 211, endPoint x: 94, endPoint y: 209, distance: 24.7
click at [70, 211] on button "KYC" at bounding box center [129, 211] width 156 height 32
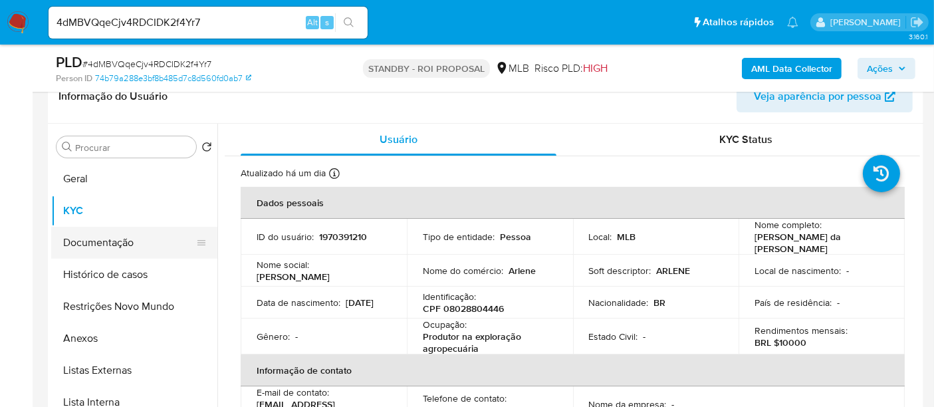
click at [104, 239] on button "Documentação" at bounding box center [129, 243] width 156 height 32
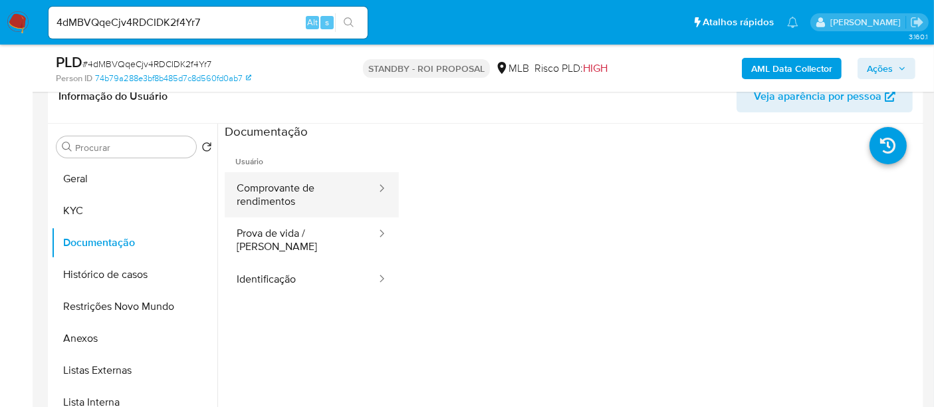
click at [313, 203] on button "Comprovante de rendimentos" at bounding box center [301, 194] width 153 height 45
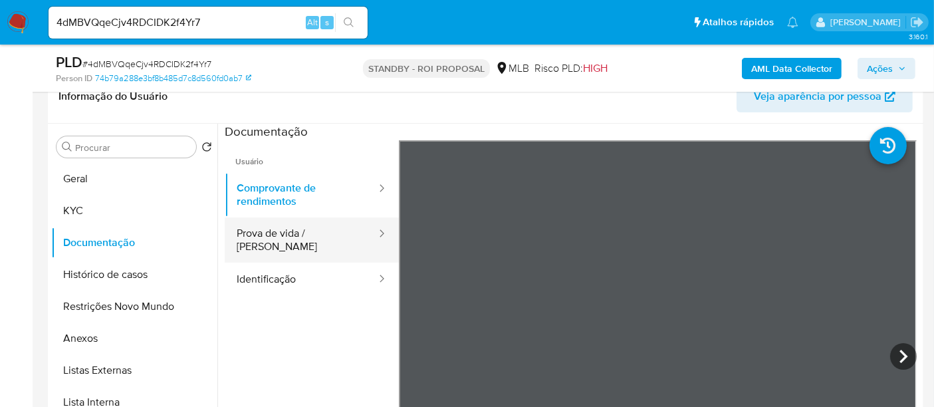
click at [279, 236] on button "Prova de vida / [PERSON_NAME]" at bounding box center [301, 239] width 153 height 45
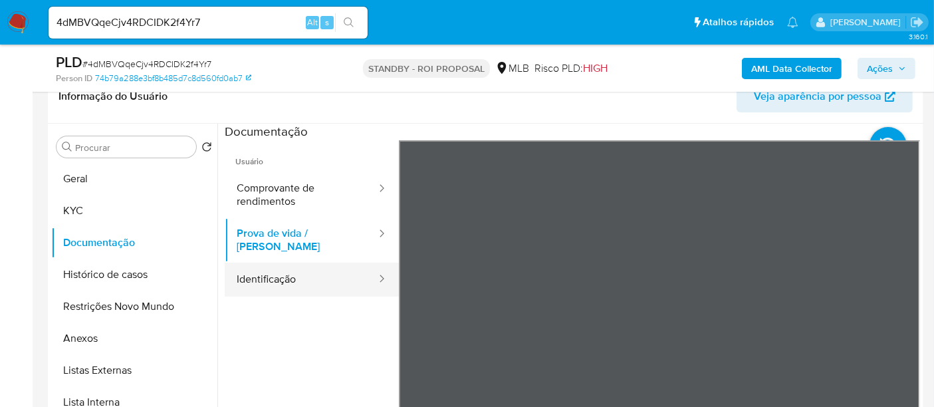
drag, startPoint x: 271, startPoint y: 263, endPoint x: 307, endPoint y: 261, distance: 35.3
click at [272, 263] on button "Identificação" at bounding box center [301, 280] width 153 height 34
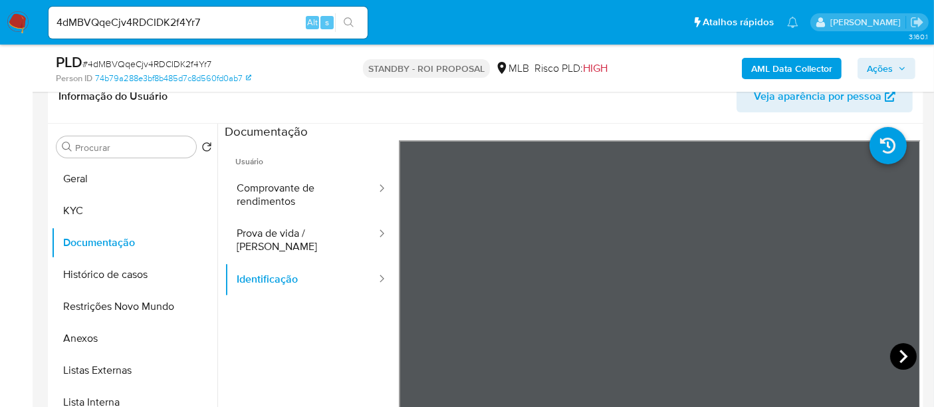
click at [894, 354] on icon at bounding box center [903, 356] width 27 height 27
drag, startPoint x: 43, startPoint y: 208, endPoint x: 57, endPoint y: 207, distance: 13.3
click at [98, 214] on button "KYC" at bounding box center [129, 211] width 156 height 32
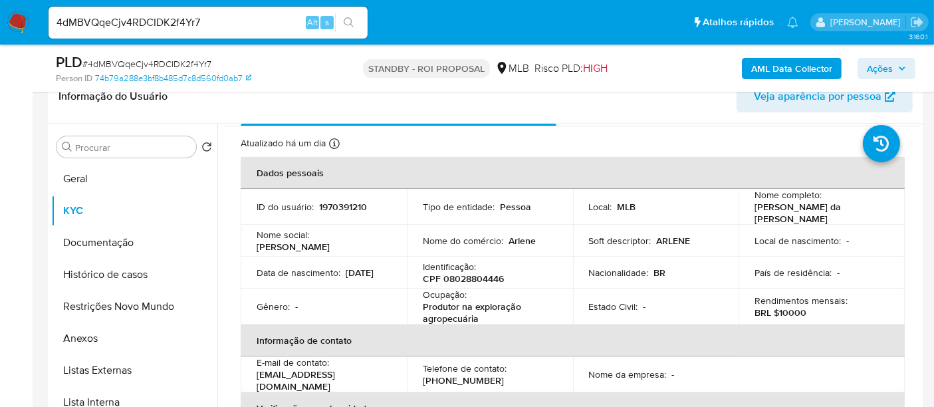
scroll to position [74, 0]
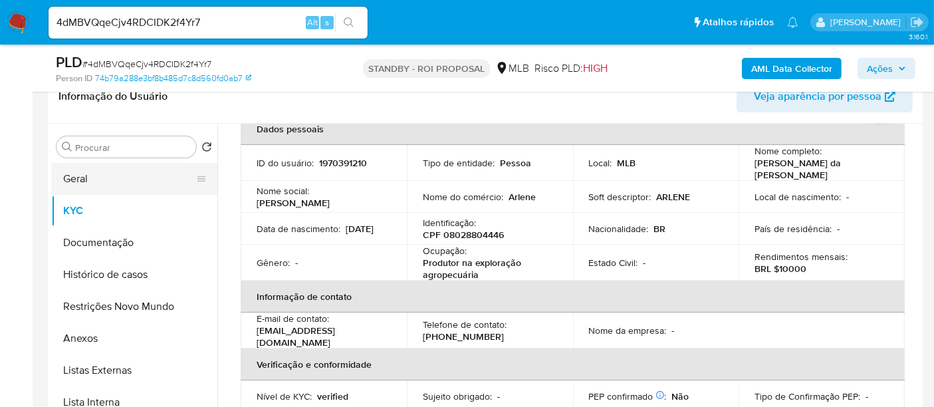
click at [86, 183] on button "Geral" at bounding box center [129, 179] width 156 height 32
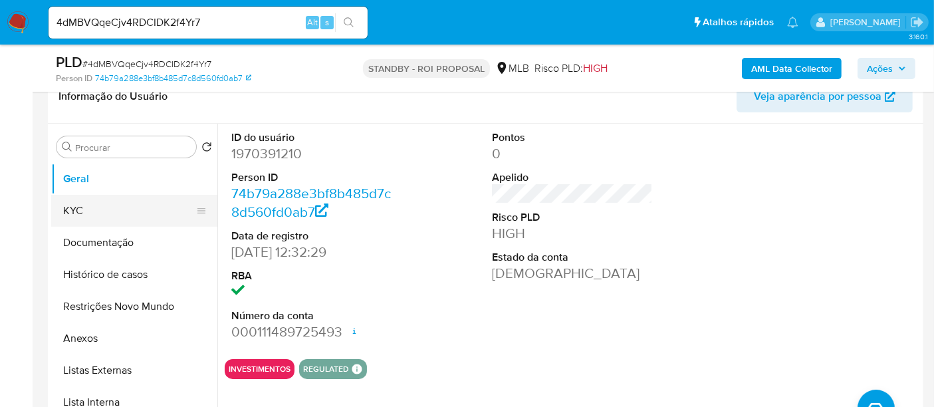
click at [80, 208] on button "KYC" at bounding box center [129, 211] width 156 height 32
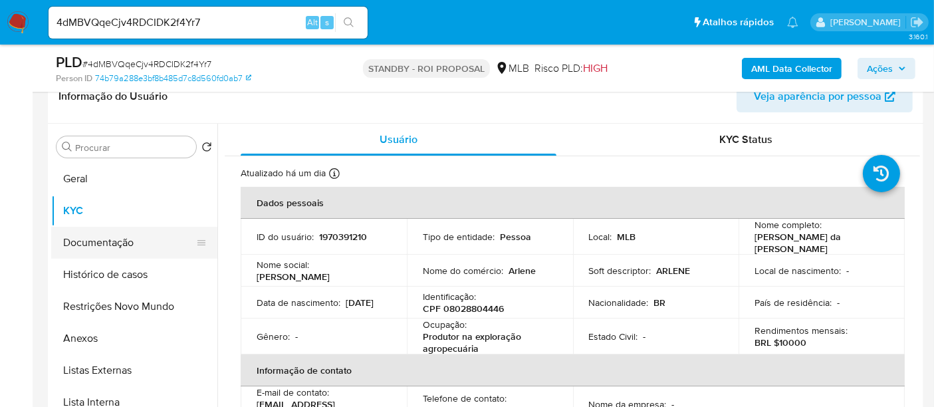
click at [100, 239] on button "Documentação" at bounding box center [129, 243] width 156 height 32
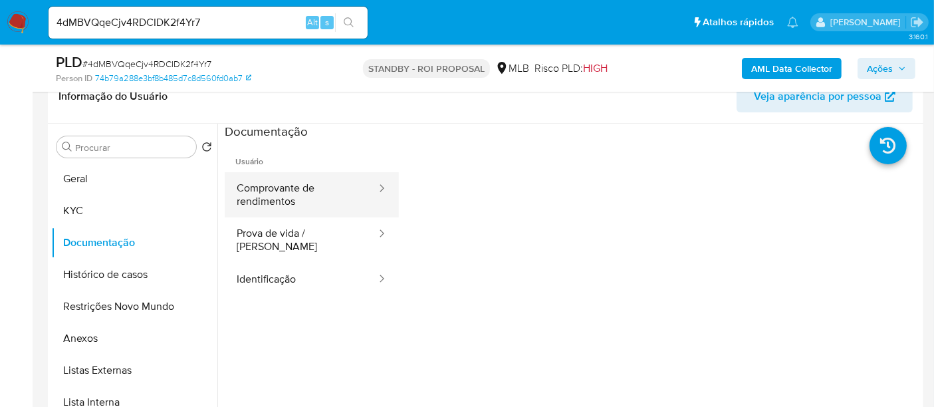
click at [304, 185] on button "Comprovante de rendimentos" at bounding box center [301, 194] width 153 height 45
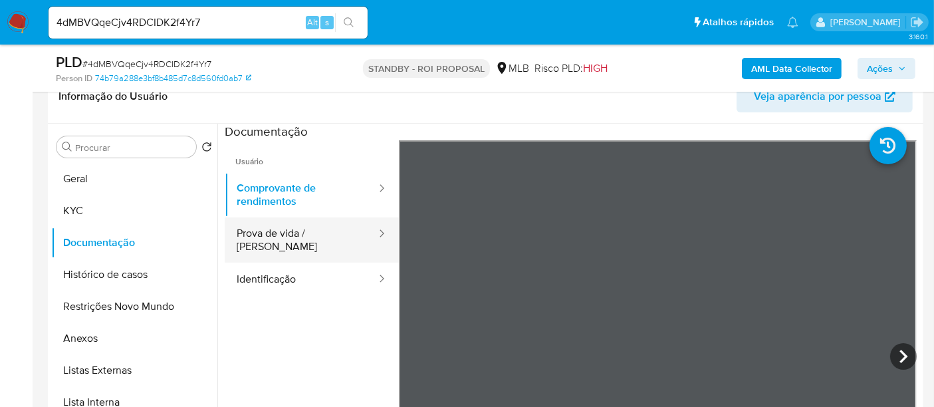
click at [291, 229] on button "Prova de vida / [PERSON_NAME]" at bounding box center [301, 239] width 153 height 45
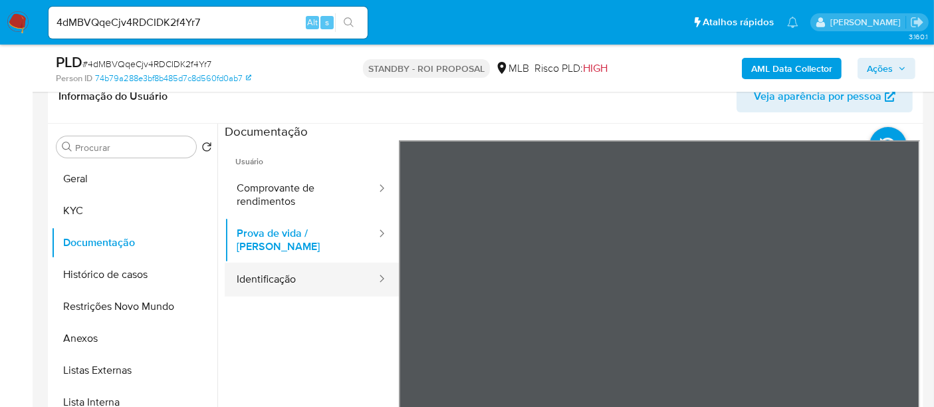
click at [270, 267] on button "Identificação" at bounding box center [301, 280] width 153 height 34
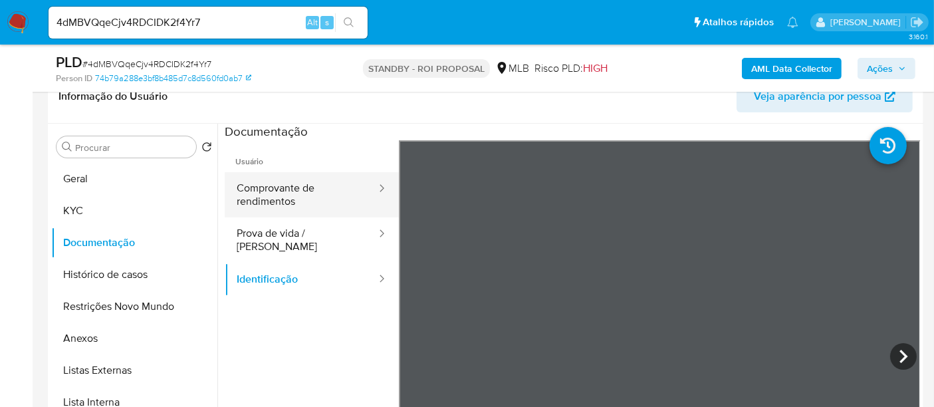
click at [288, 191] on button "Comprovante de rendimentos" at bounding box center [301, 194] width 153 height 45
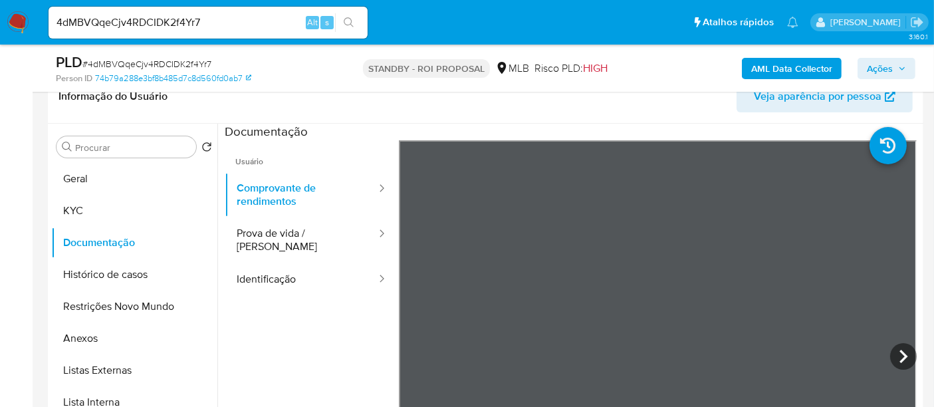
drag, startPoint x: 263, startPoint y: 236, endPoint x: 395, endPoint y: 235, distance: 132.3
click at [266, 235] on button "Prova de vida / [PERSON_NAME]" at bounding box center [301, 239] width 153 height 45
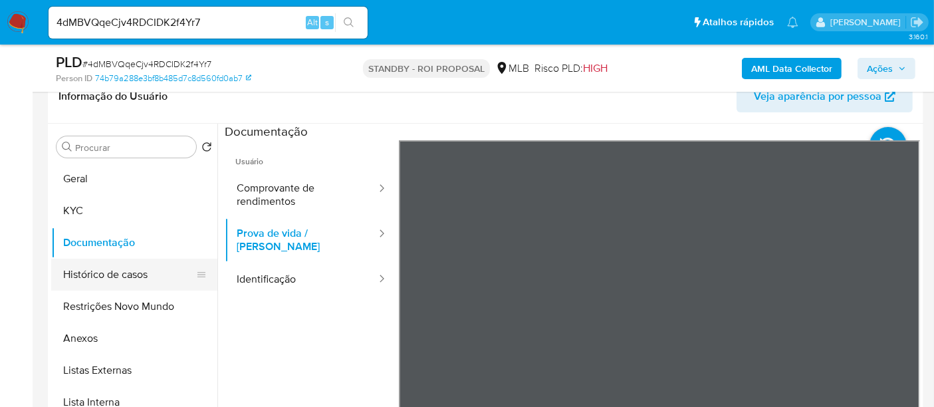
drag, startPoint x: 126, startPoint y: 276, endPoint x: 134, endPoint y: 274, distance: 8.2
click at [127, 276] on button "Histórico de casos" at bounding box center [129, 275] width 156 height 32
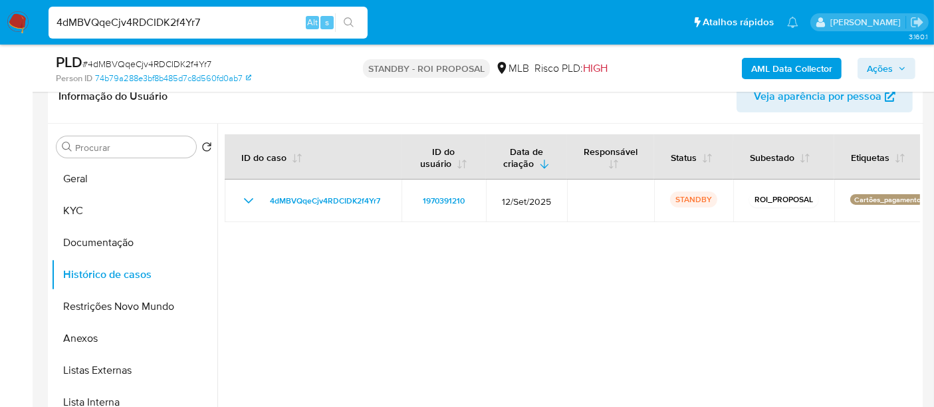
drag, startPoint x: 222, startPoint y: 23, endPoint x: 0, endPoint y: 26, distance: 222.1
click at [0, 26] on nav "Pausado Ver notificaciones 4dMBVQqeCjv4RDCIDK2f4Yr7 Alt s Atalhos rápidos Presi…" at bounding box center [467, 22] width 934 height 45
paste input "RhPumZwBhGmDmTvKc8Sp9jHm"
type input "RhPumZwBhGmDmTvKc8Sp9jHm"
click at [346, 20] on icon "search-icon" at bounding box center [349, 22] width 11 height 11
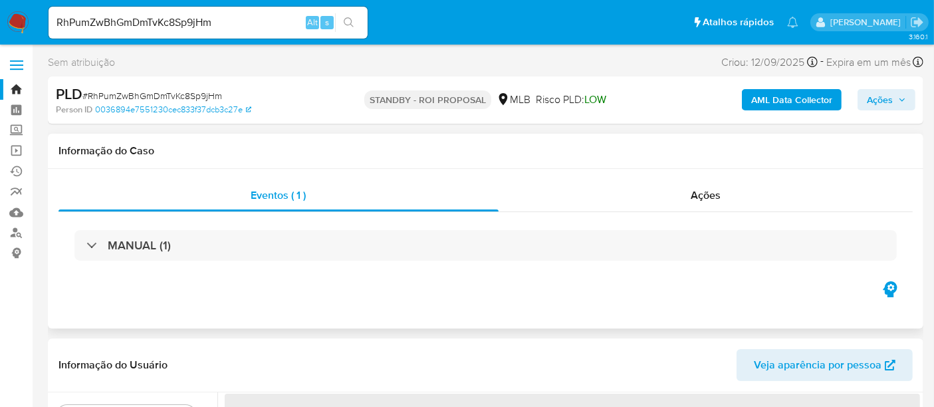
select select "10"
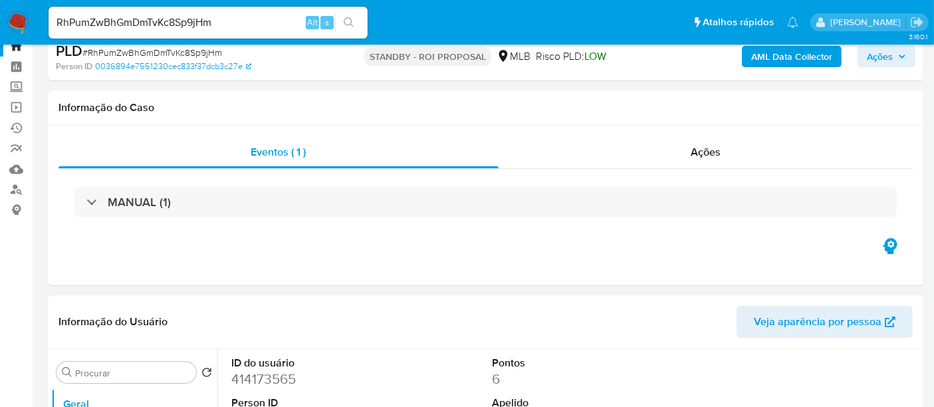
scroll to position [148, 0]
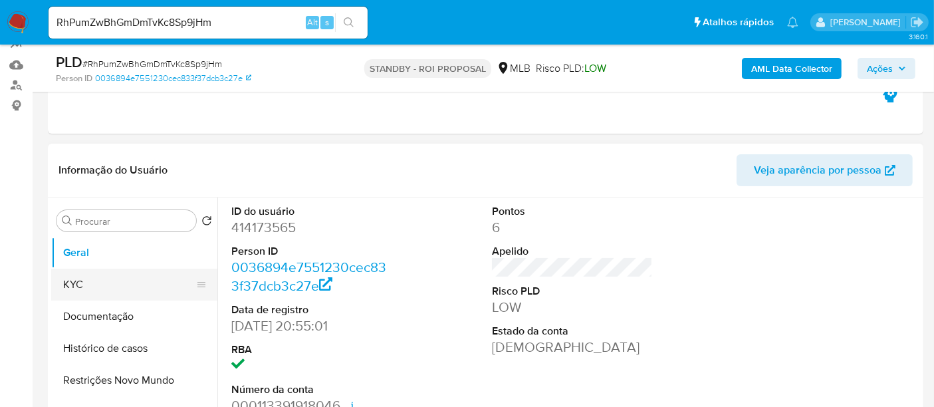
click at [101, 280] on button "KYC" at bounding box center [129, 285] width 156 height 32
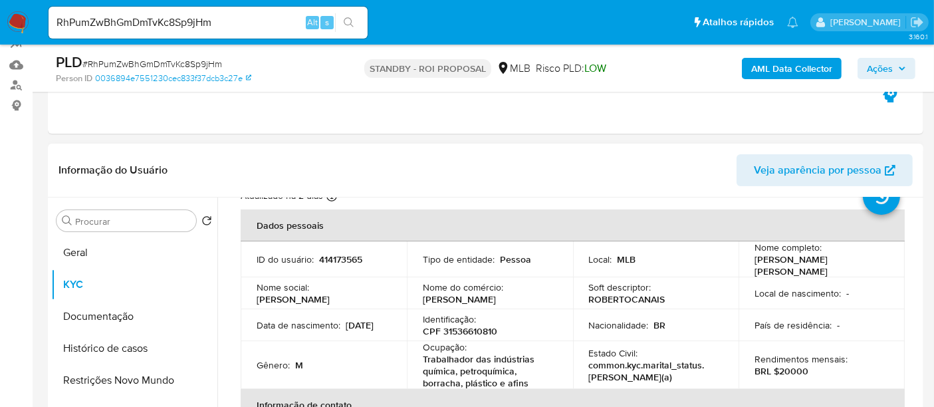
scroll to position [74, 0]
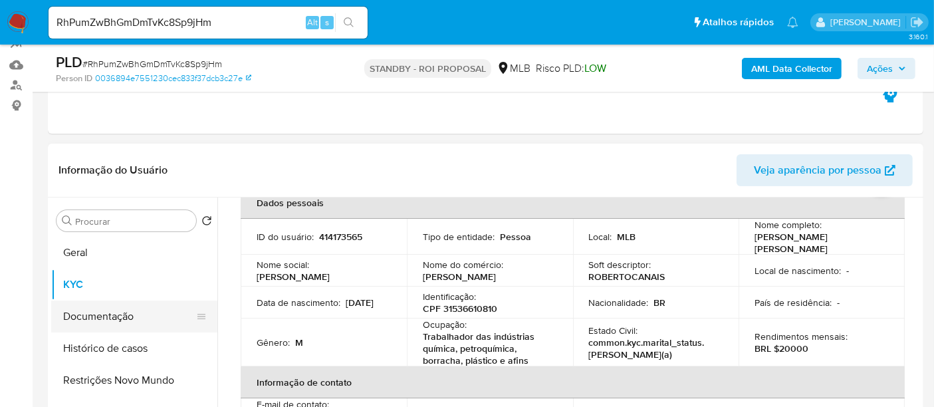
click at [122, 318] on button "Documentação" at bounding box center [129, 317] width 156 height 32
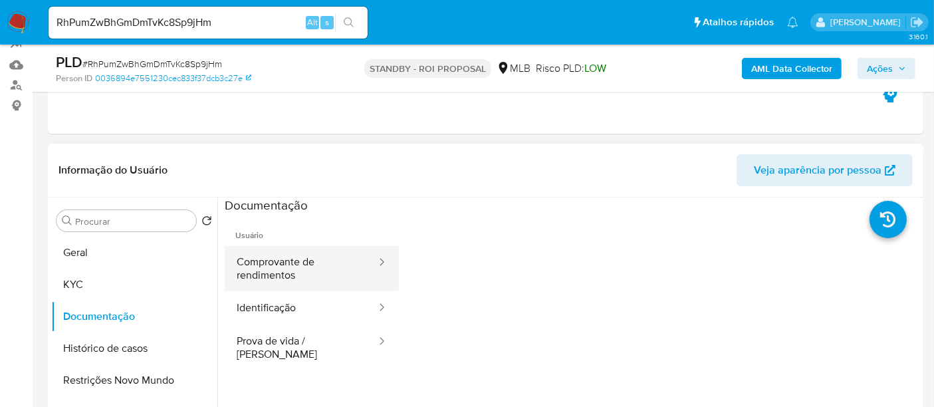
click at [304, 263] on button "Comprovante de rendimentos" at bounding box center [301, 268] width 153 height 45
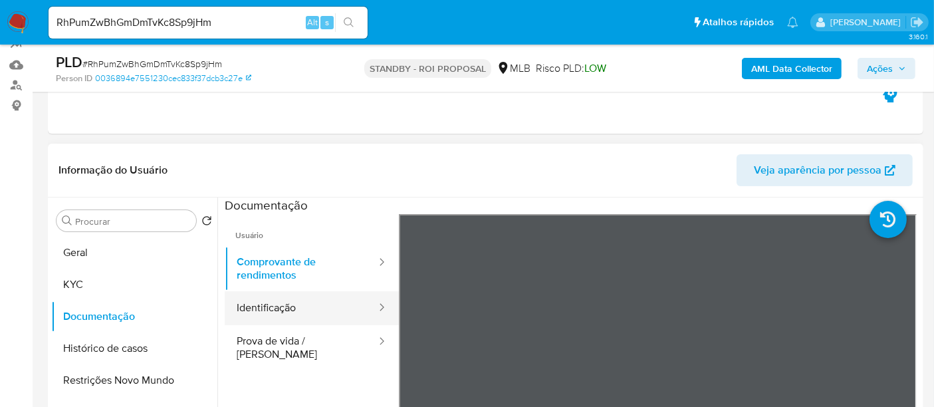
click at [269, 314] on button "Identificação" at bounding box center [301, 308] width 153 height 34
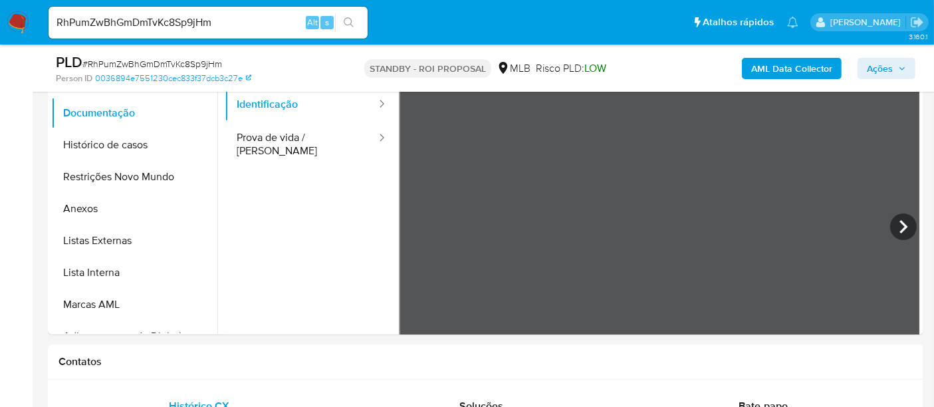
scroll to position [356, 0]
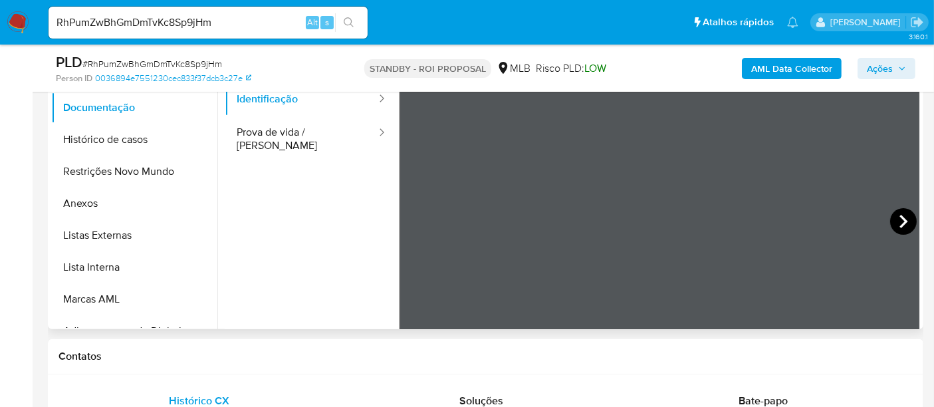
click at [884, 227] on div at bounding box center [660, 223] width 522 height 436
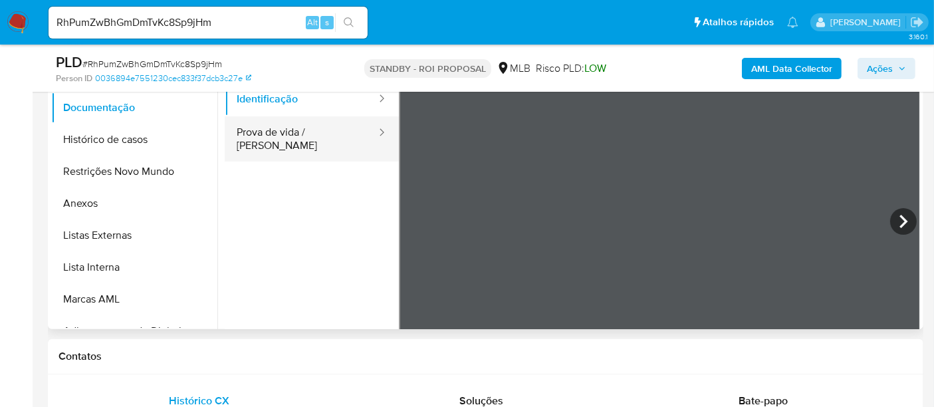
click at [306, 138] on button "Prova de vida / [PERSON_NAME]" at bounding box center [301, 138] width 153 height 45
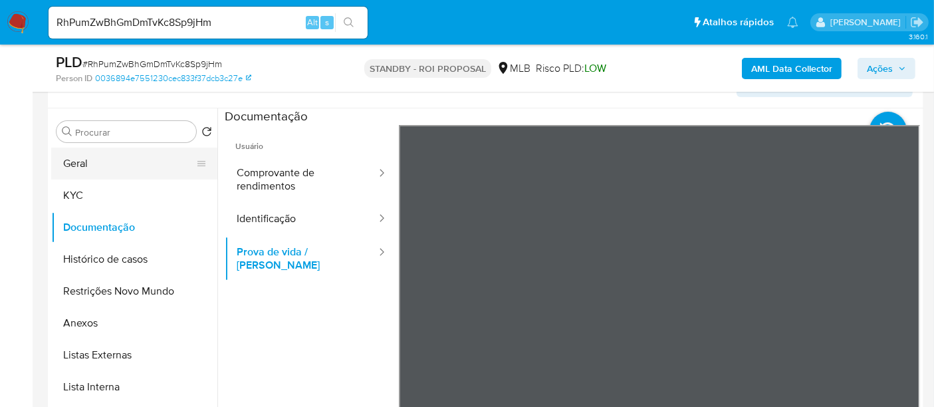
scroll to position [209, 0]
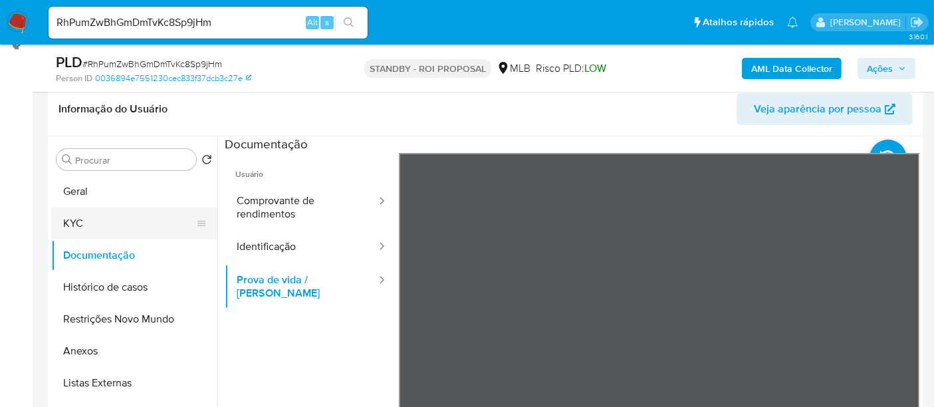
click at [88, 227] on button "KYC" at bounding box center [129, 223] width 156 height 32
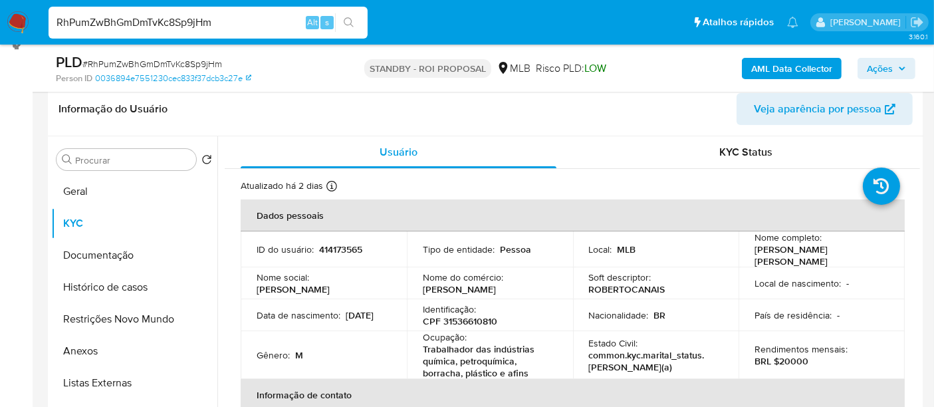
drag, startPoint x: 228, startPoint y: 26, endPoint x: 0, endPoint y: 82, distance: 235.0
paste input "anjY583mr2aLHscuAgVc0Dhi"
type input "anjY583mr2aLHscuAgVc0Dhi"
click at [348, 21] on icon "search-icon" at bounding box center [349, 22] width 11 height 11
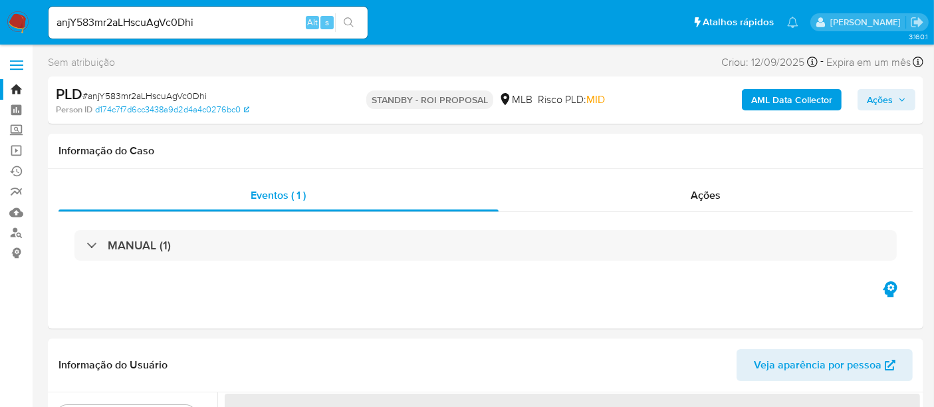
select select "10"
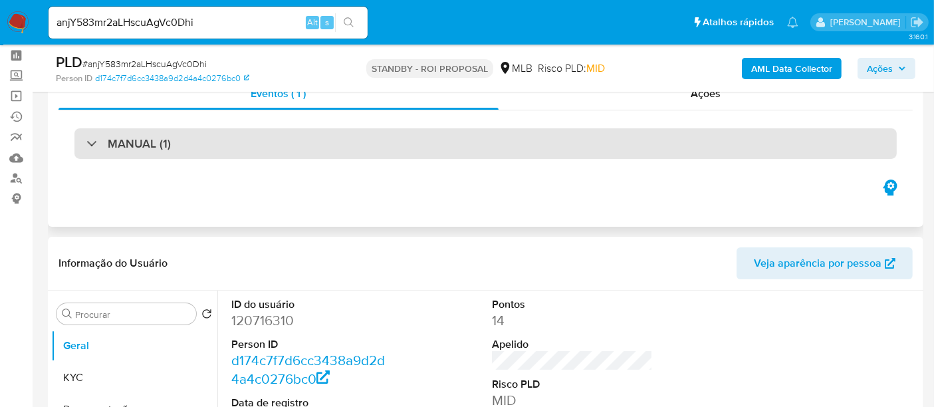
scroll to position [148, 0]
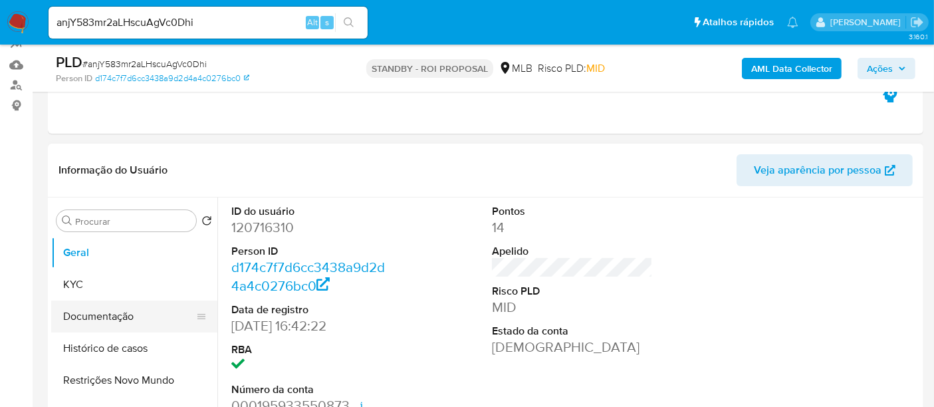
drag, startPoint x: 91, startPoint y: 320, endPoint x: 134, endPoint y: 313, distance: 43.8
click at [94, 318] on button "Documentação" at bounding box center [129, 317] width 156 height 32
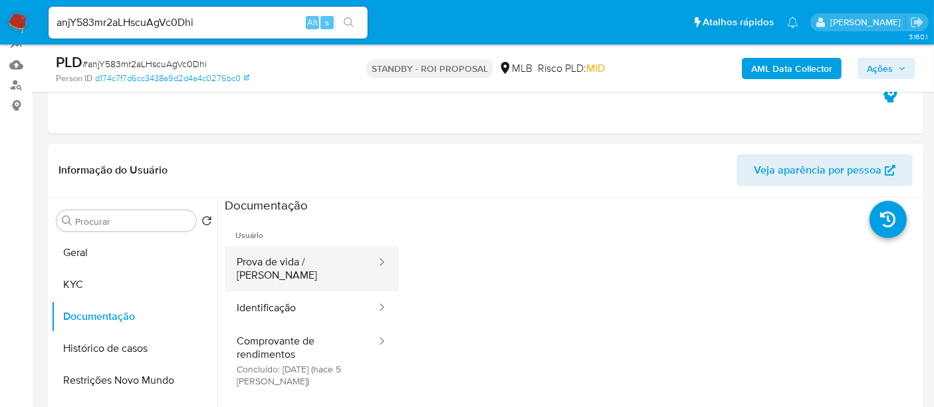
drag, startPoint x: 309, startPoint y: 269, endPoint x: 355, endPoint y: 270, distance: 45.9
click at [311, 270] on button "Prova de vida / [PERSON_NAME]" at bounding box center [301, 268] width 153 height 45
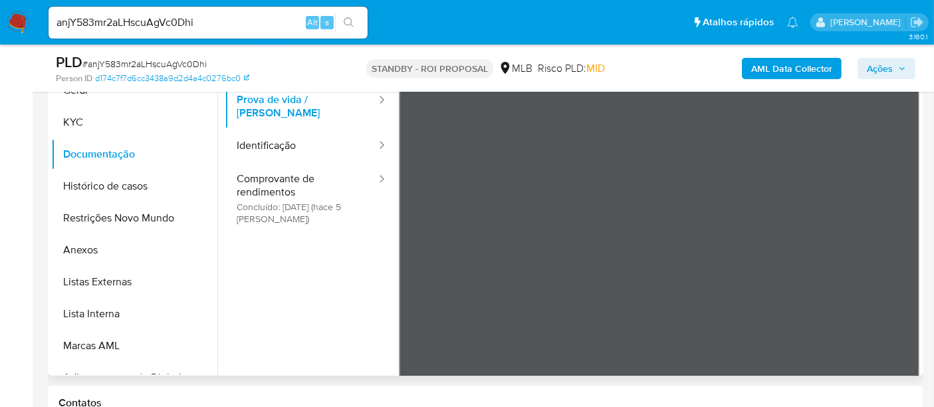
scroll to position [313, 0]
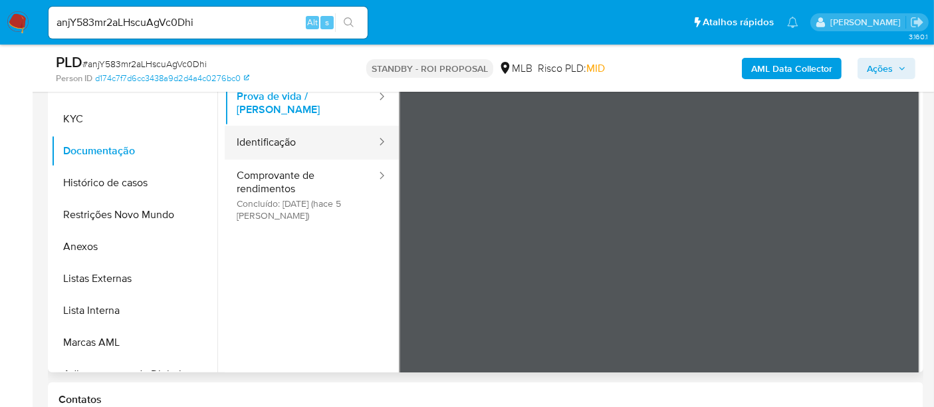
click at [271, 134] on button "Identificação" at bounding box center [301, 143] width 153 height 34
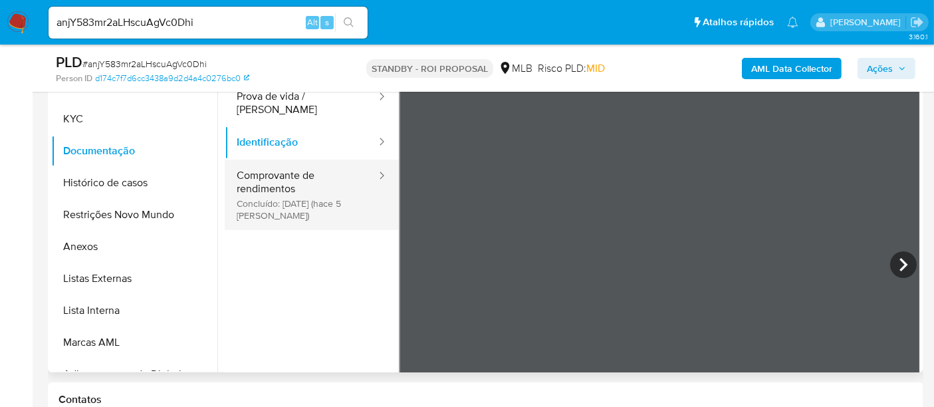
click at [275, 178] on button "Comprovante de rendimentos Concluído: 17/09/2025 (hace 5 días)" at bounding box center [301, 195] width 153 height 70
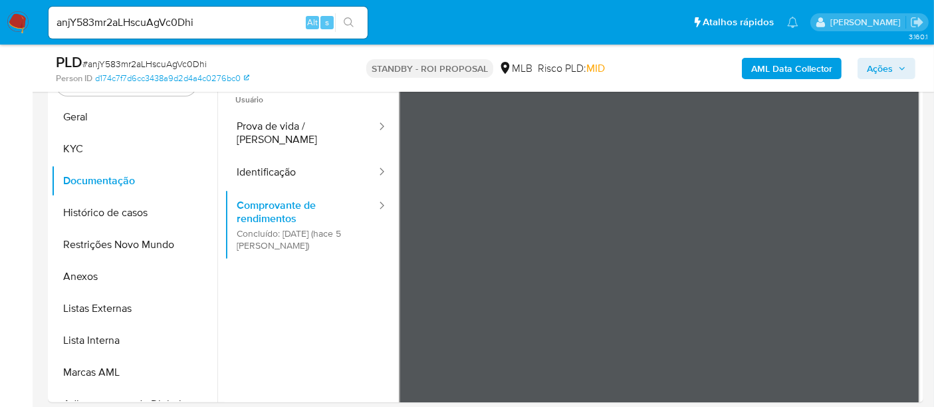
scroll to position [222, 0]
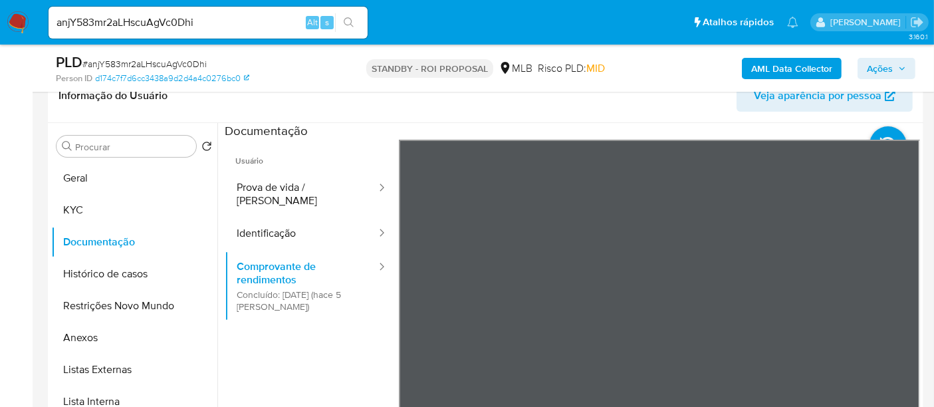
drag, startPoint x: 912, startPoint y: 170, endPoint x: 906, endPoint y: 305, distance: 134.4
click at [908, 305] on section at bounding box center [572, 344] width 695 height 442
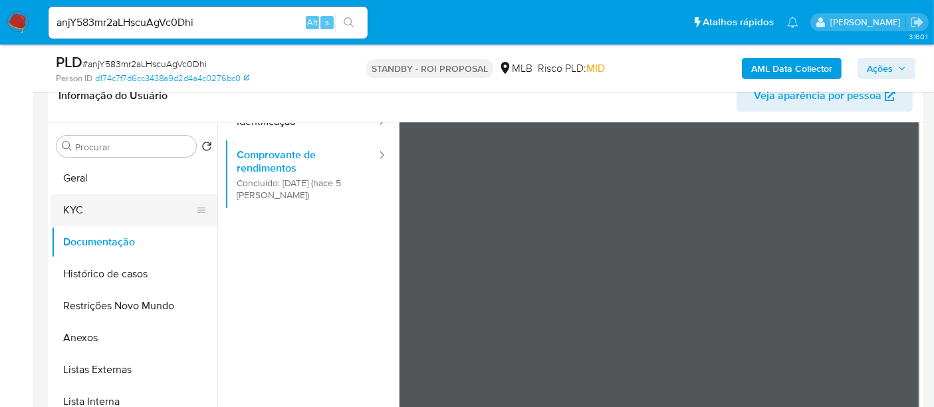
drag, startPoint x: 91, startPoint y: 178, endPoint x: 190, endPoint y: 201, distance: 101.8
click at [92, 178] on button "Geral" at bounding box center [134, 178] width 166 height 32
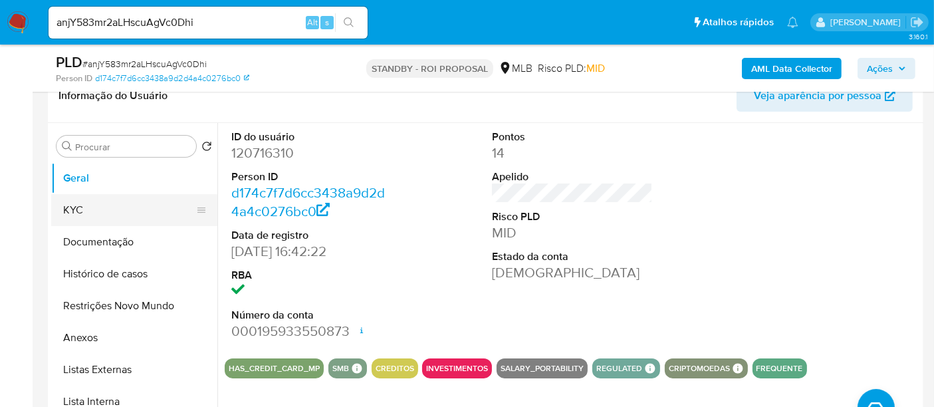
click at [97, 209] on button "KYC" at bounding box center [129, 210] width 156 height 32
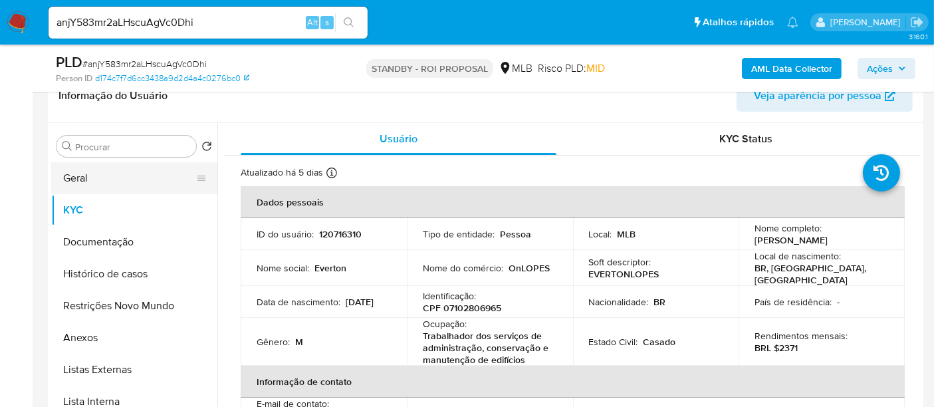
click at [99, 185] on button "Geral" at bounding box center [129, 178] width 156 height 32
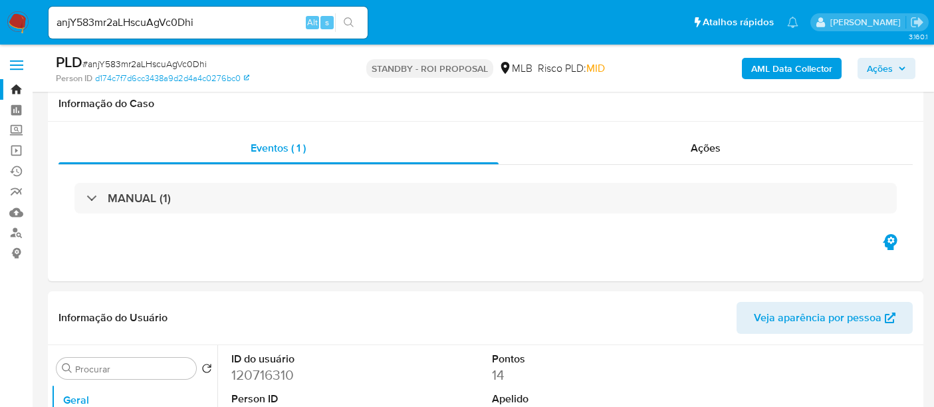
select select "10"
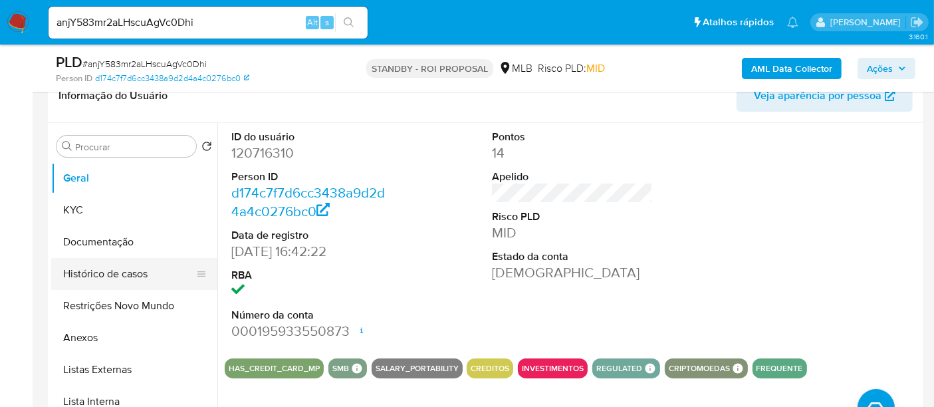
click at [102, 271] on button "Histórico de casos" at bounding box center [129, 274] width 156 height 32
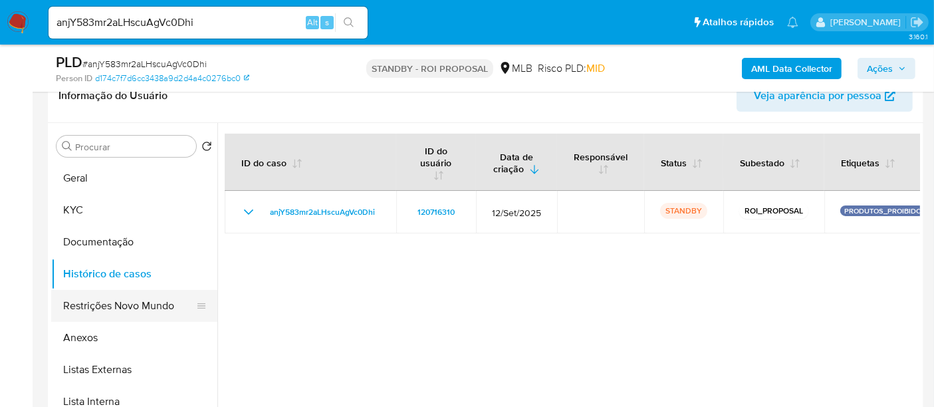
click at [113, 303] on button "Restrições Novo Mundo" at bounding box center [129, 306] width 156 height 32
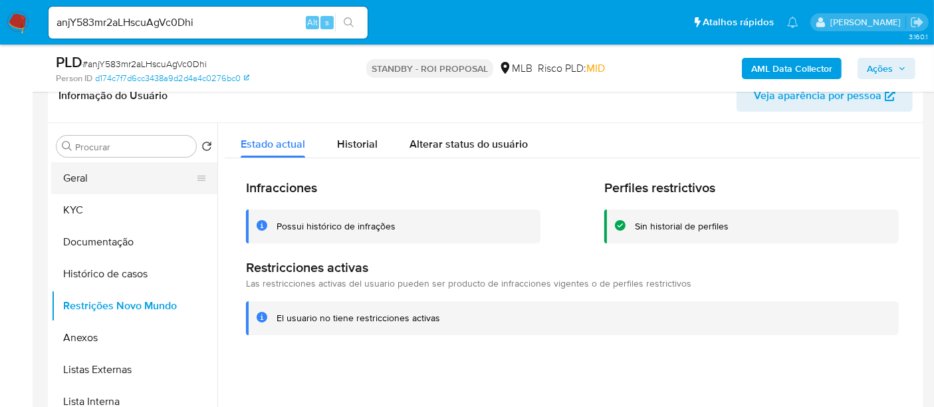
click at [102, 175] on button "Geral" at bounding box center [129, 178] width 156 height 32
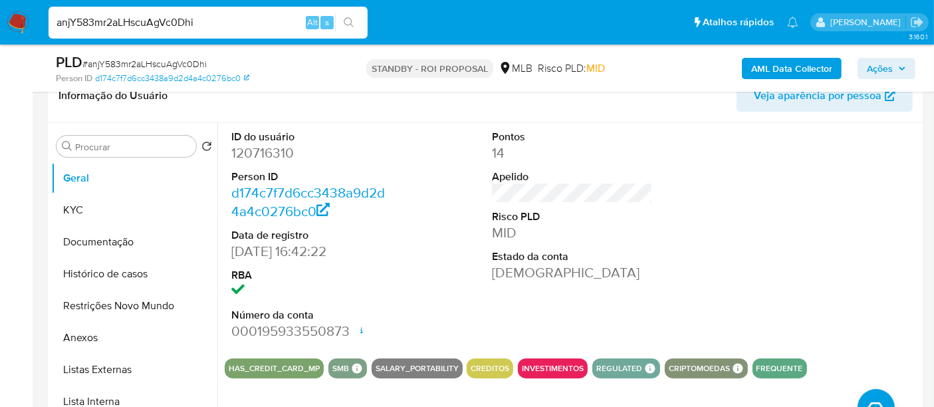
drag, startPoint x: 27, startPoint y: 24, endPoint x: 0, endPoint y: 22, distance: 26.7
click at [0, 22] on nav "Pausado Ver notificaciones anjY583mr2aLHscuAgVc0Dhi Alt s Atalhos rápidos Presi…" at bounding box center [467, 22] width 934 height 45
paste input "C5gCPK8yaQjNaIqjWfTNkqwX"
type input "C5gCPK8yaQjNaIqjWfTNkqwX"
click at [349, 22] on icon "search-icon" at bounding box center [349, 22] width 11 height 11
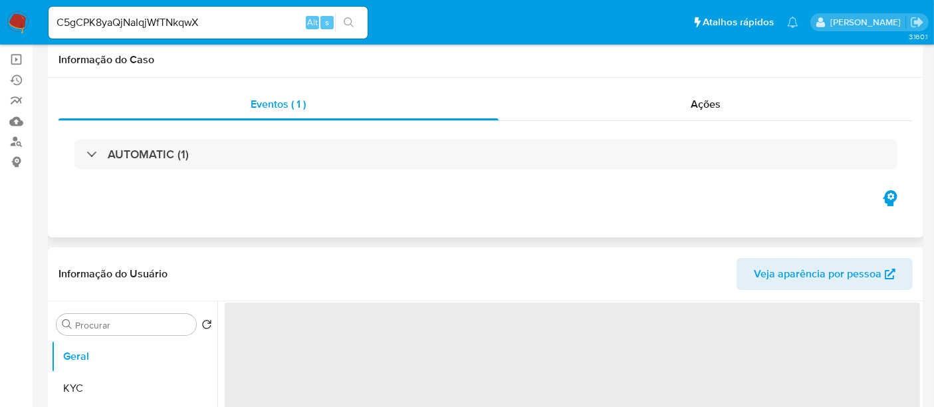
select select "10"
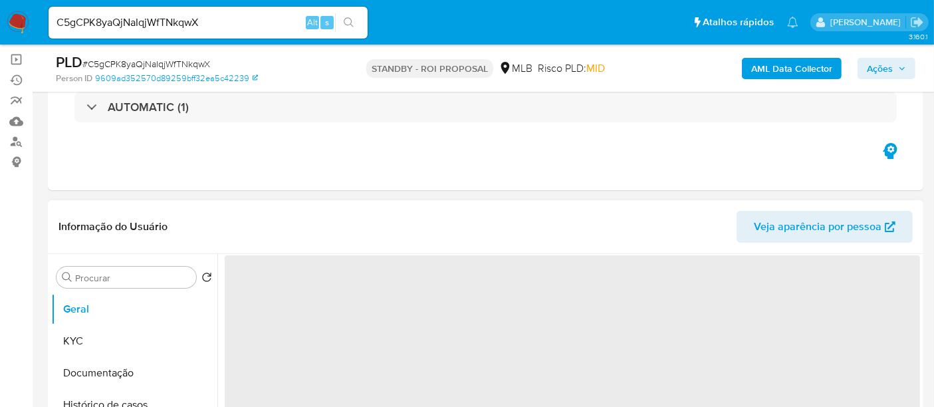
scroll to position [148, 0]
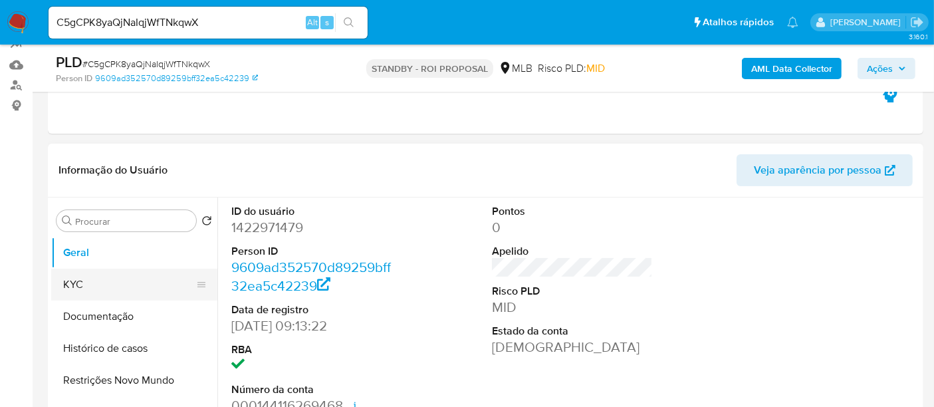
click at [87, 284] on button "KYC" at bounding box center [129, 285] width 156 height 32
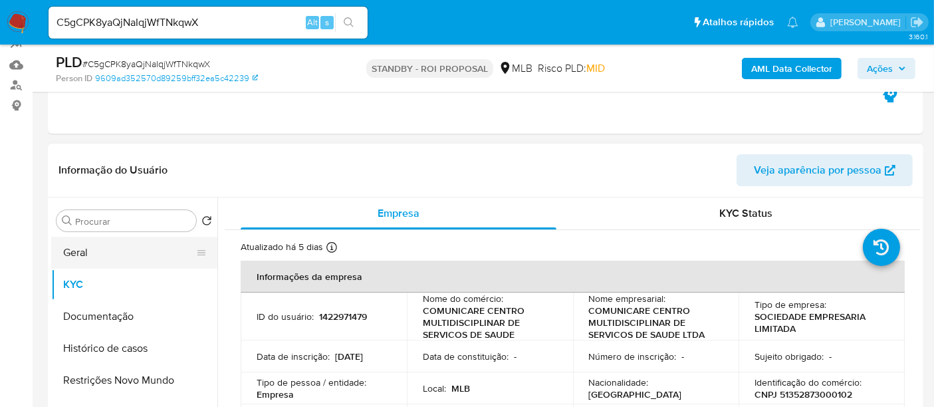
click at [91, 248] on button "Geral" at bounding box center [129, 253] width 156 height 32
